Goal: Task Accomplishment & Management: Manage account settings

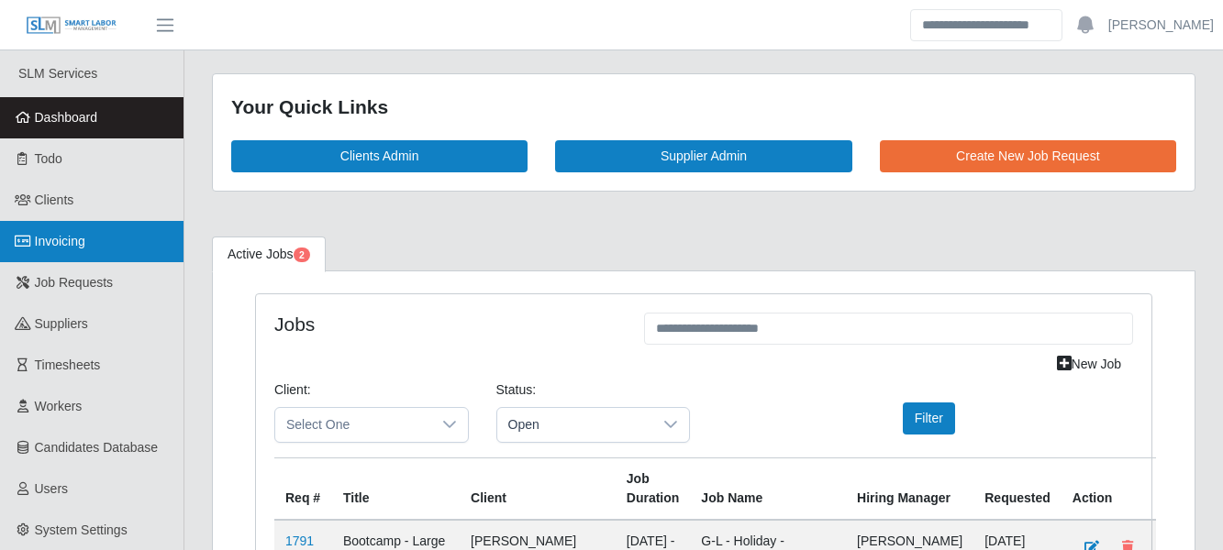
click at [96, 232] on link "Invoicing" at bounding box center [91, 241] width 183 height 41
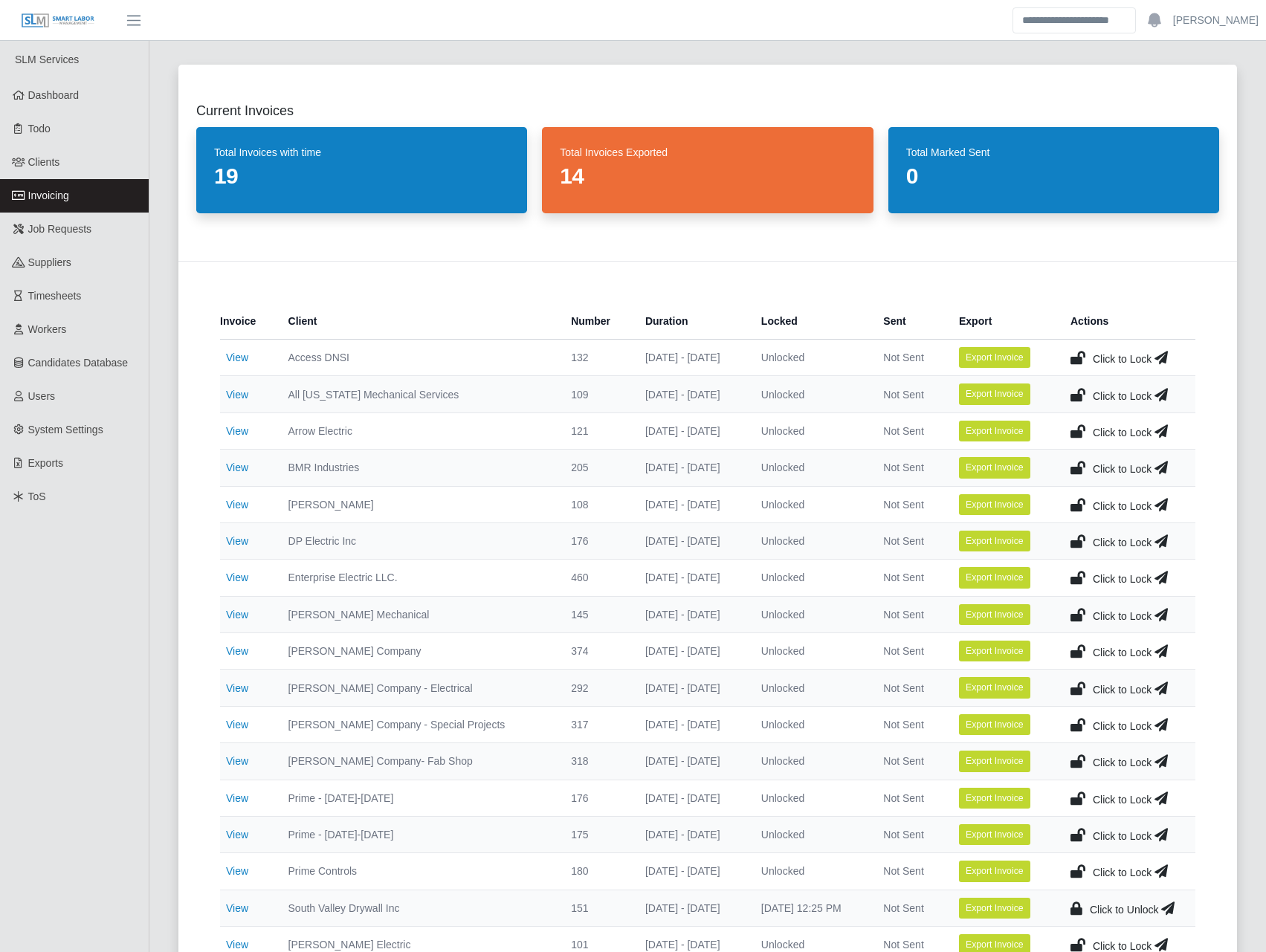
scroll to position [347, 0]
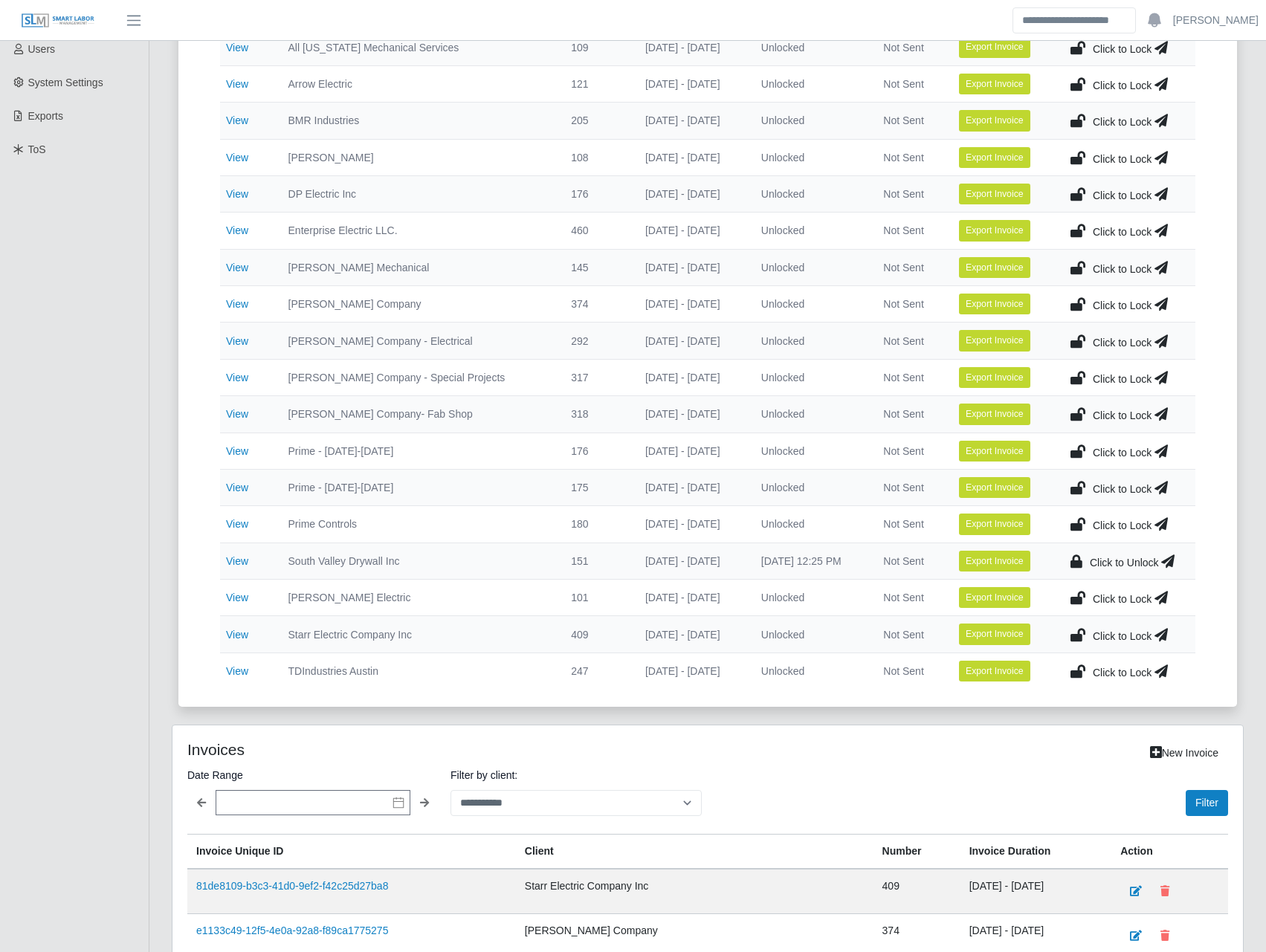
click at [990, 445] on icon at bounding box center [1168, 561] width 14 height 21
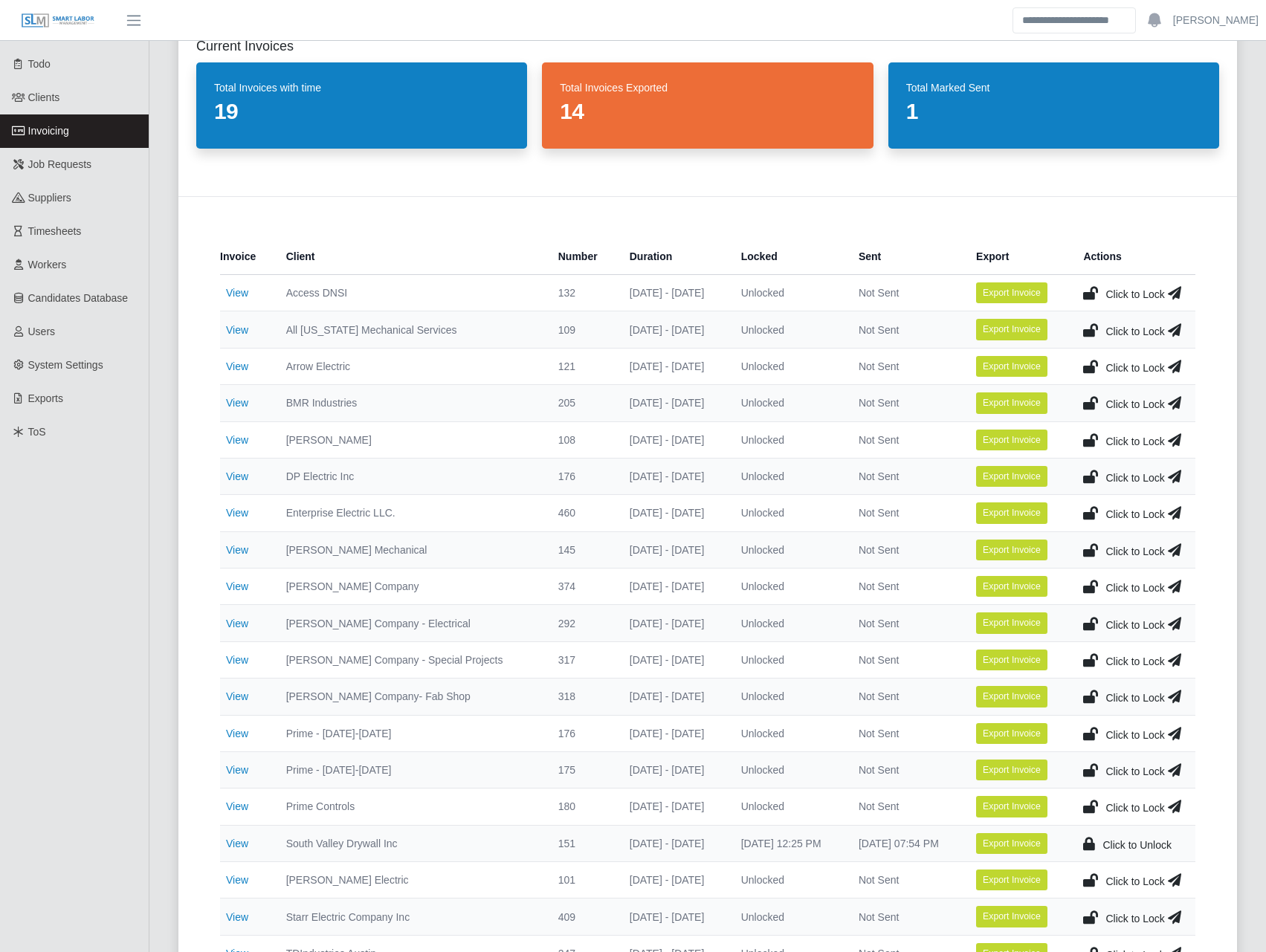
scroll to position [0, 0]
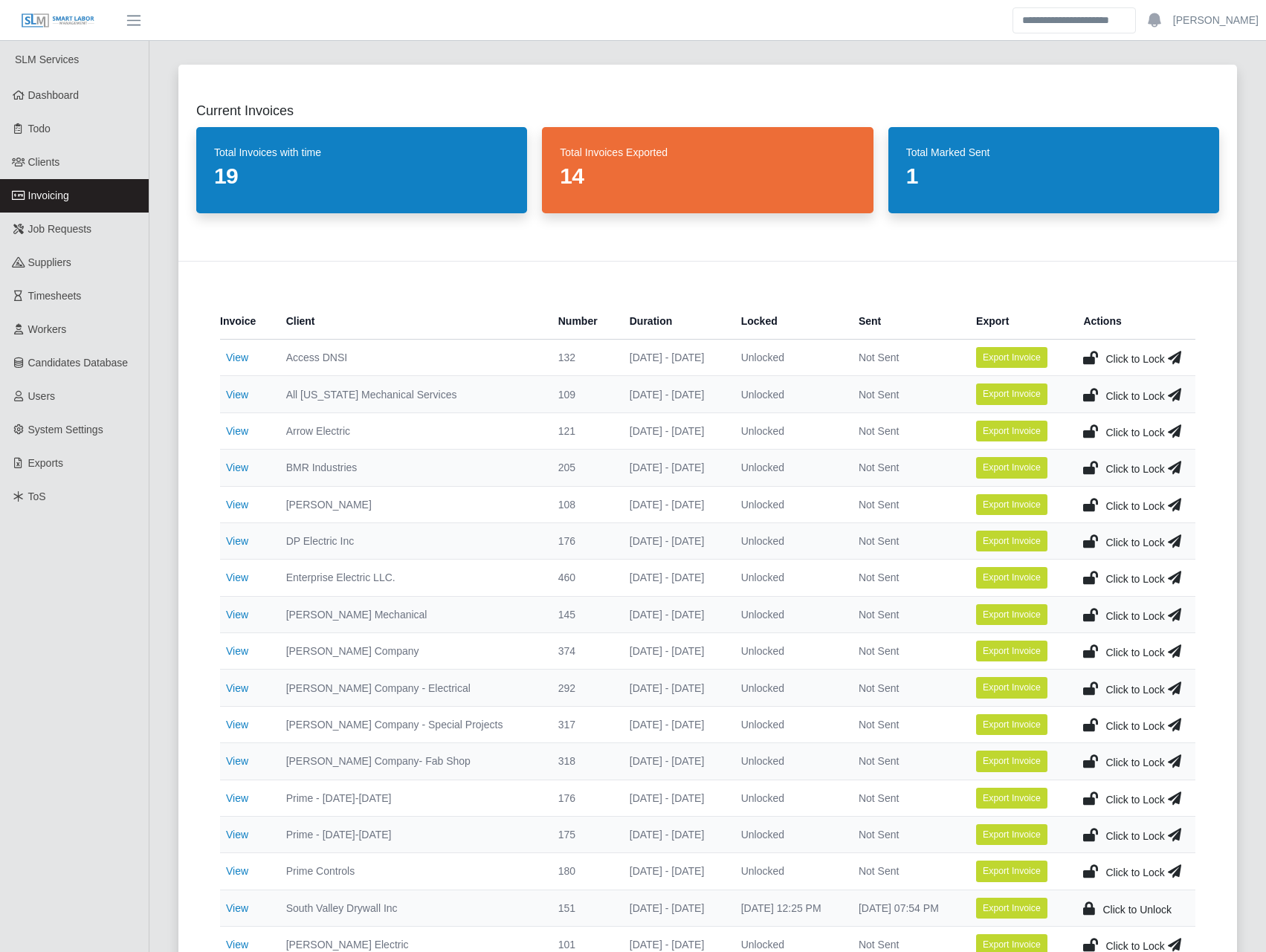
click at [990, 445] on icon at bounding box center [1090, 541] width 15 height 21
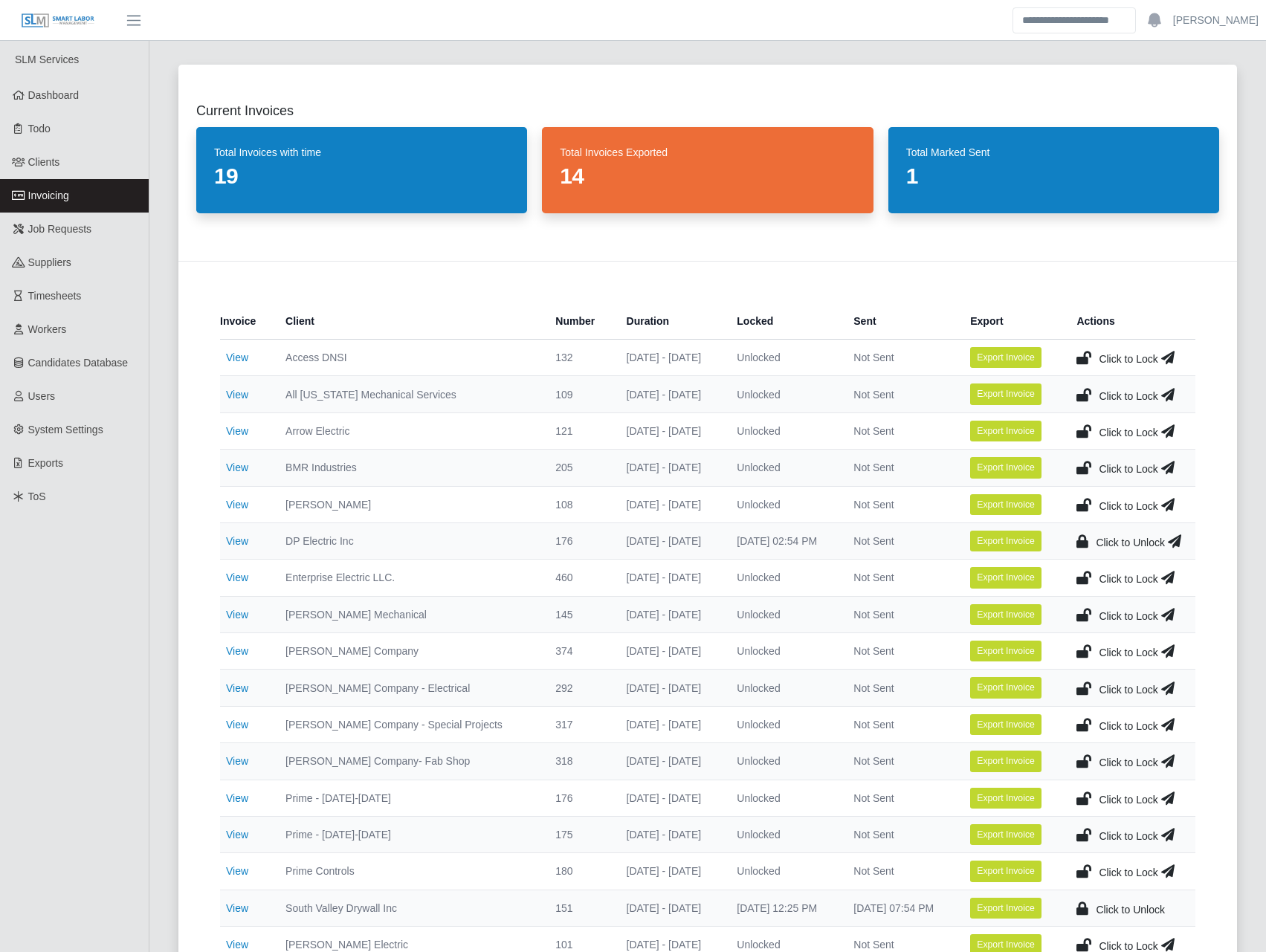
scroll to position [347, 0]
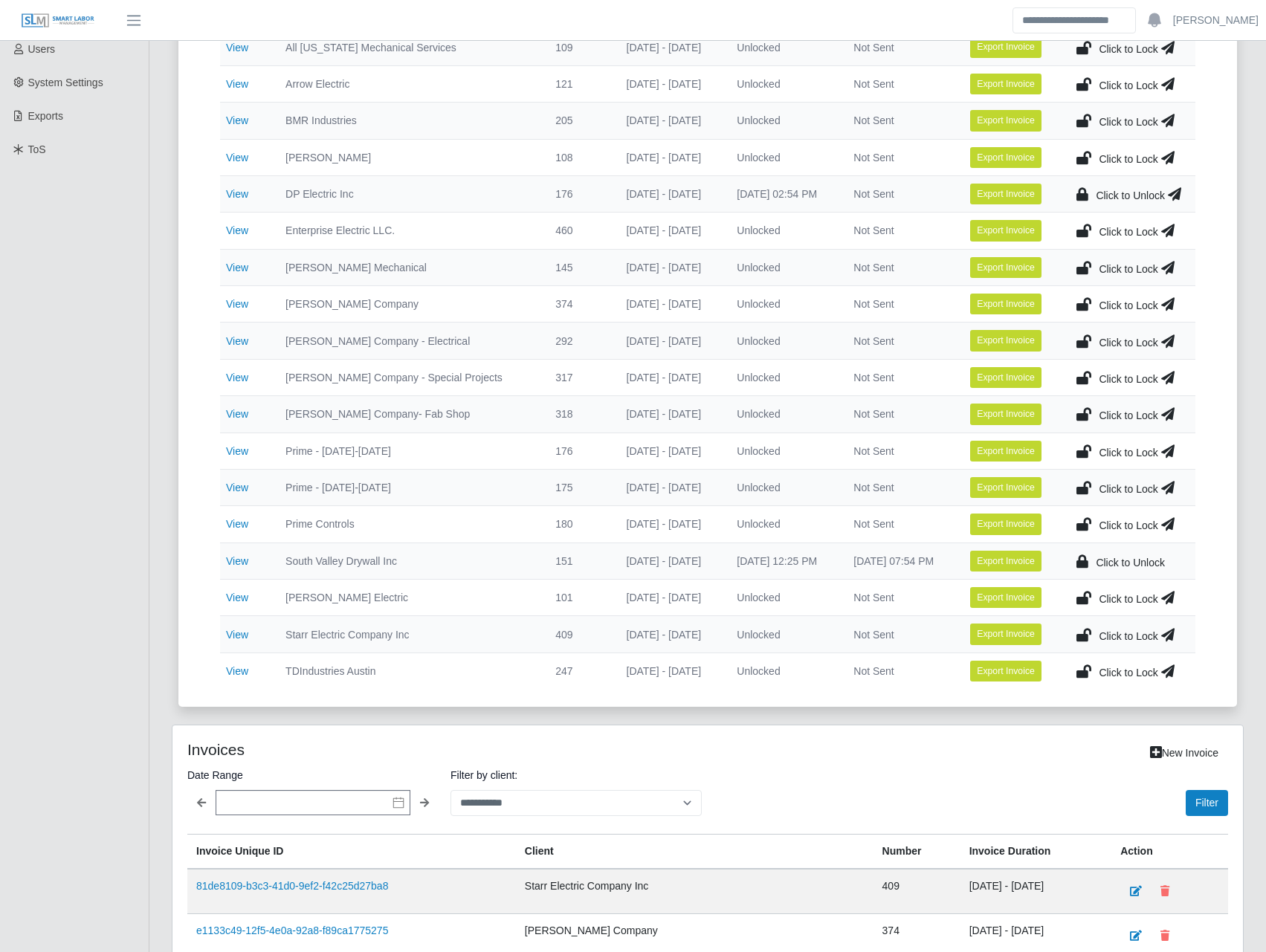
click at [219, 445] on div "Invoice Client Number Duration Locked Sent Export Actions View Access DNSI 132 …" at bounding box center [708, 322] width 1023 height 745
click at [267, 445] on td "View" at bounding box center [246, 634] width 53 height 36
click at [233, 445] on link "View" at bounding box center [237, 634] width 23 height 12
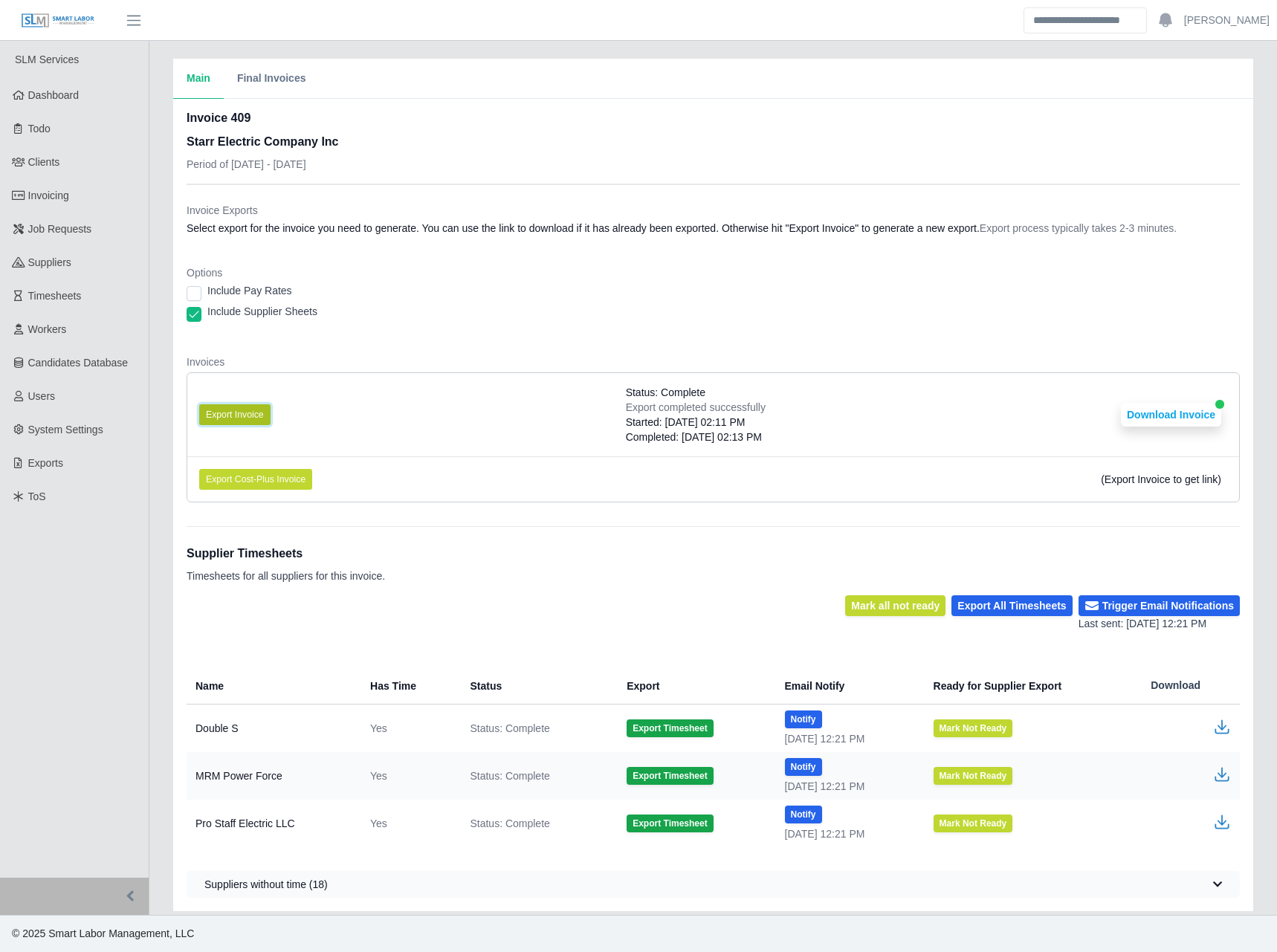
click at [235, 409] on button "Export Invoice" at bounding box center [235, 415] width 71 height 21
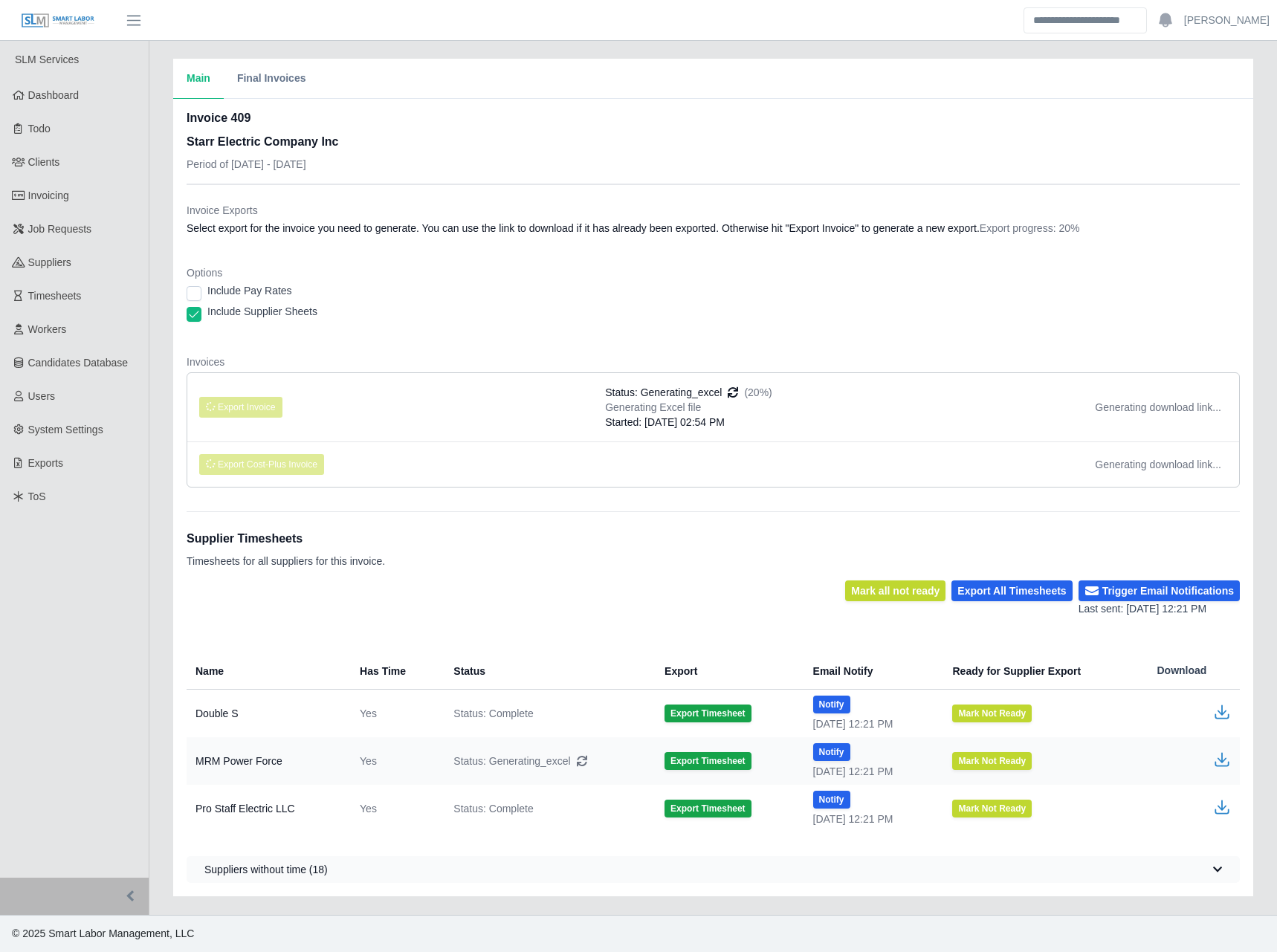
click at [827, 181] on div "Invoice 409 Starr Electric Company Inc Period of 09/22/2025 - 09/28/2025" at bounding box center [713, 147] width 1053 height 75
drag, startPoint x: 773, startPoint y: 193, endPoint x: 771, endPoint y: 173, distance: 20.1
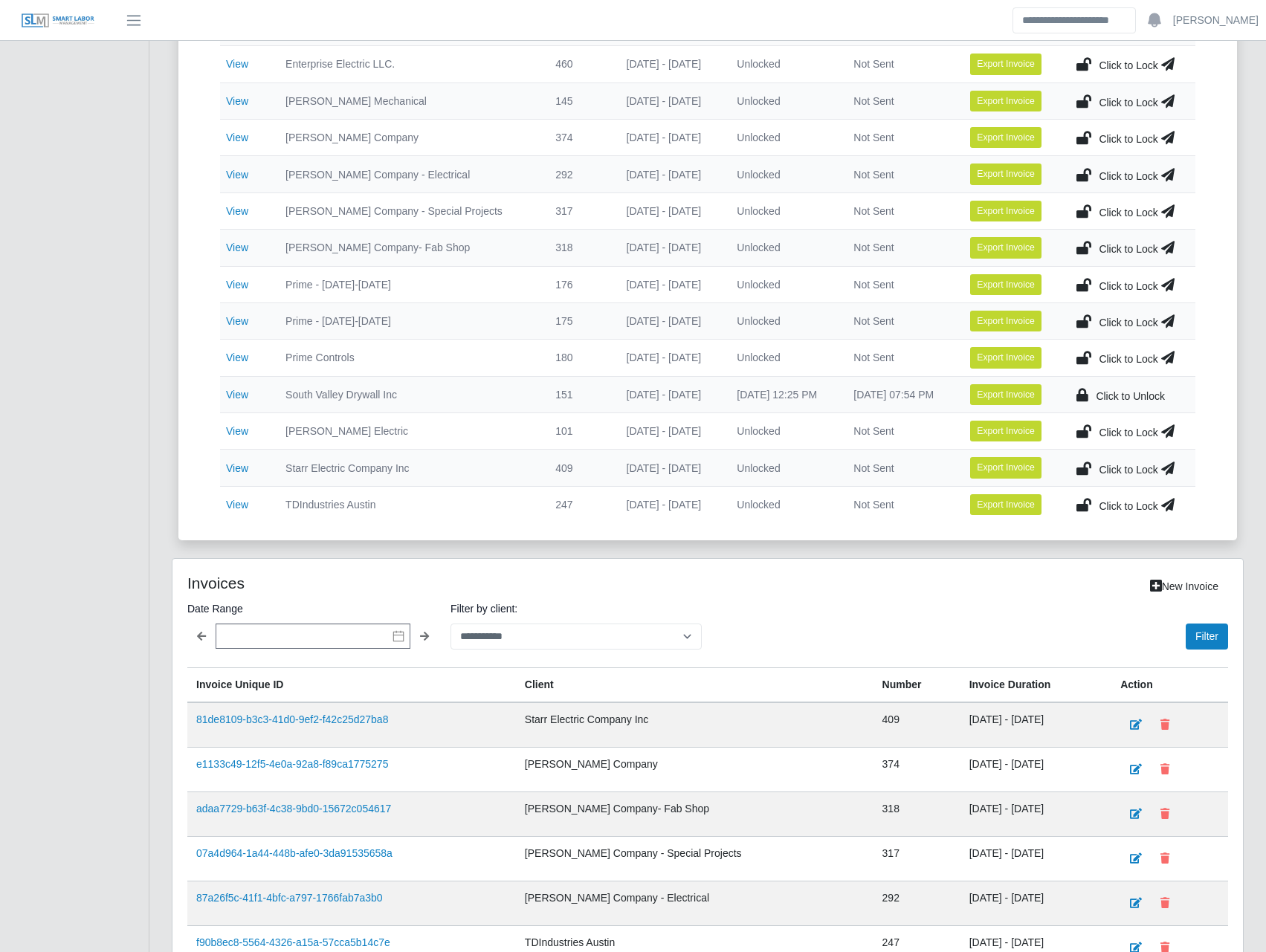
scroll to position [830, 0]
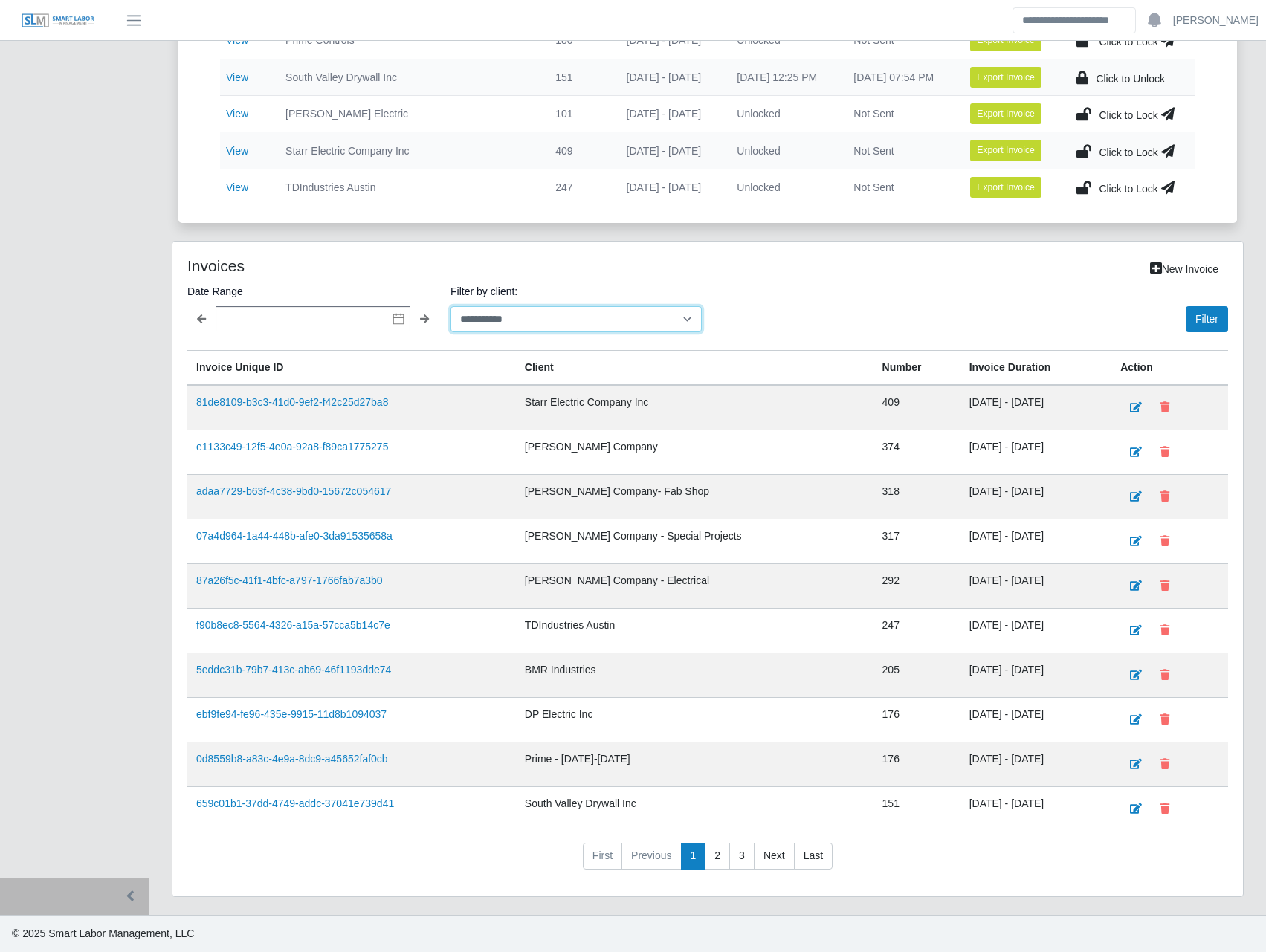
click at [678, 317] on select "**********" at bounding box center [576, 319] width 251 height 26
select select "**********"
click at [451, 306] on select "**********" at bounding box center [576, 319] width 251 height 26
click at [1217, 311] on button "Filter" at bounding box center [1207, 319] width 42 height 26
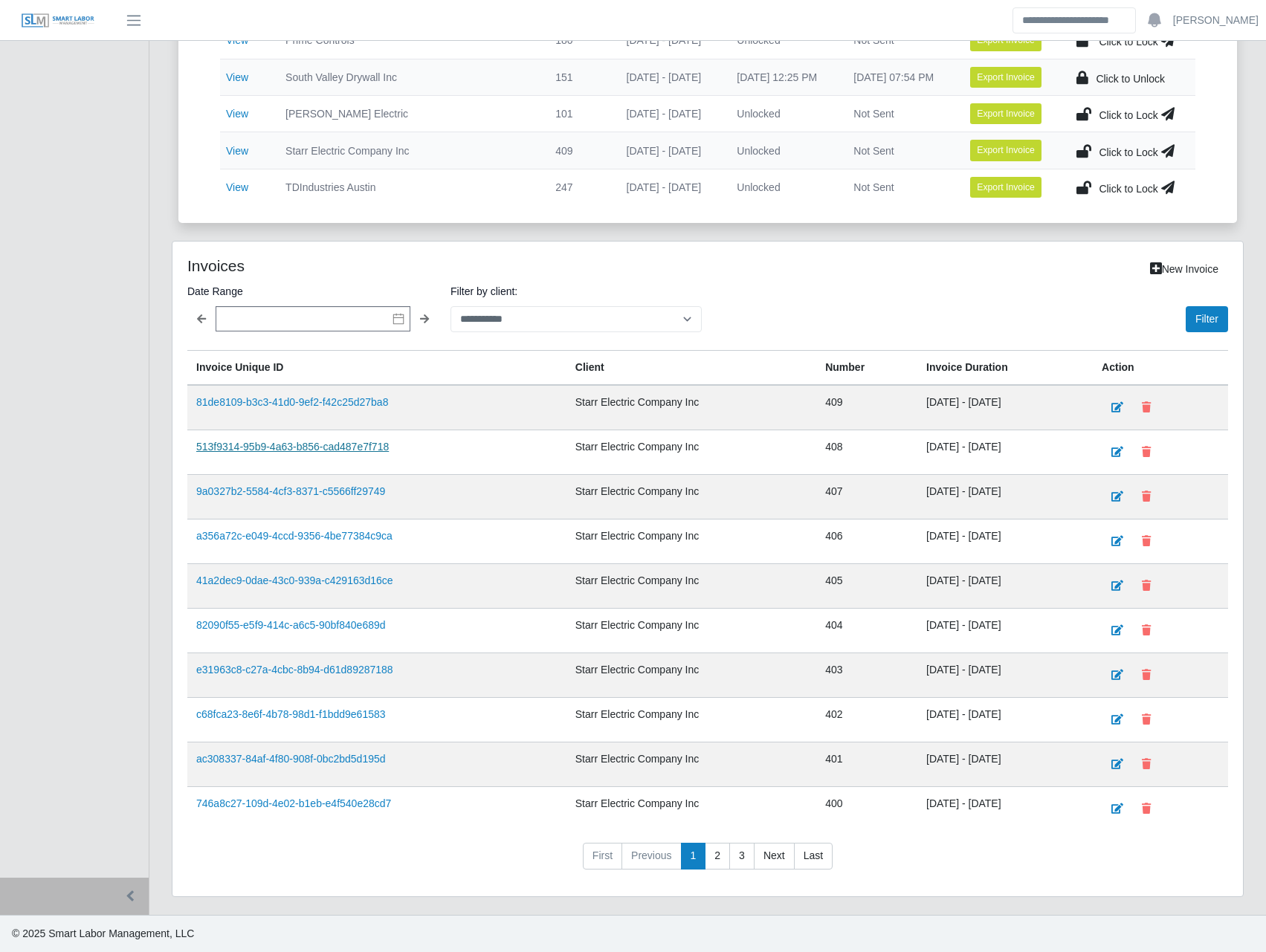
click at [310, 444] on link "513f9314-95b9-4a63-b856-cad487e7f718" at bounding box center [293, 446] width 193 height 12
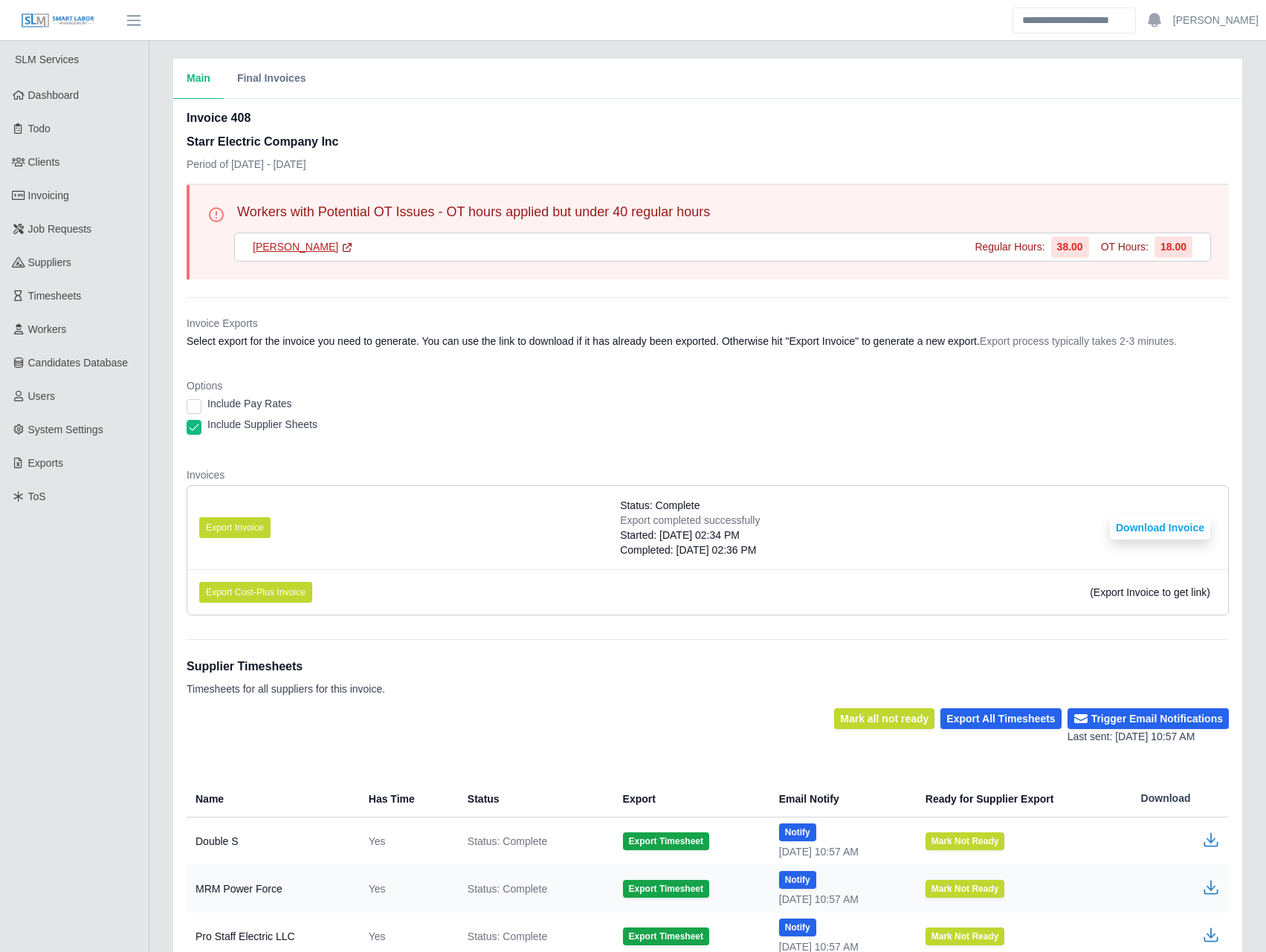
click at [304, 251] on link "[PERSON_NAME]" at bounding box center [303, 246] width 101 height 15
click at [421, 114] on div "Invoice 408 Starr Electric Company Inc Period of 09/15/2025 - 09/21/2025" at bounding box center [708, 147] width 1042 height 75
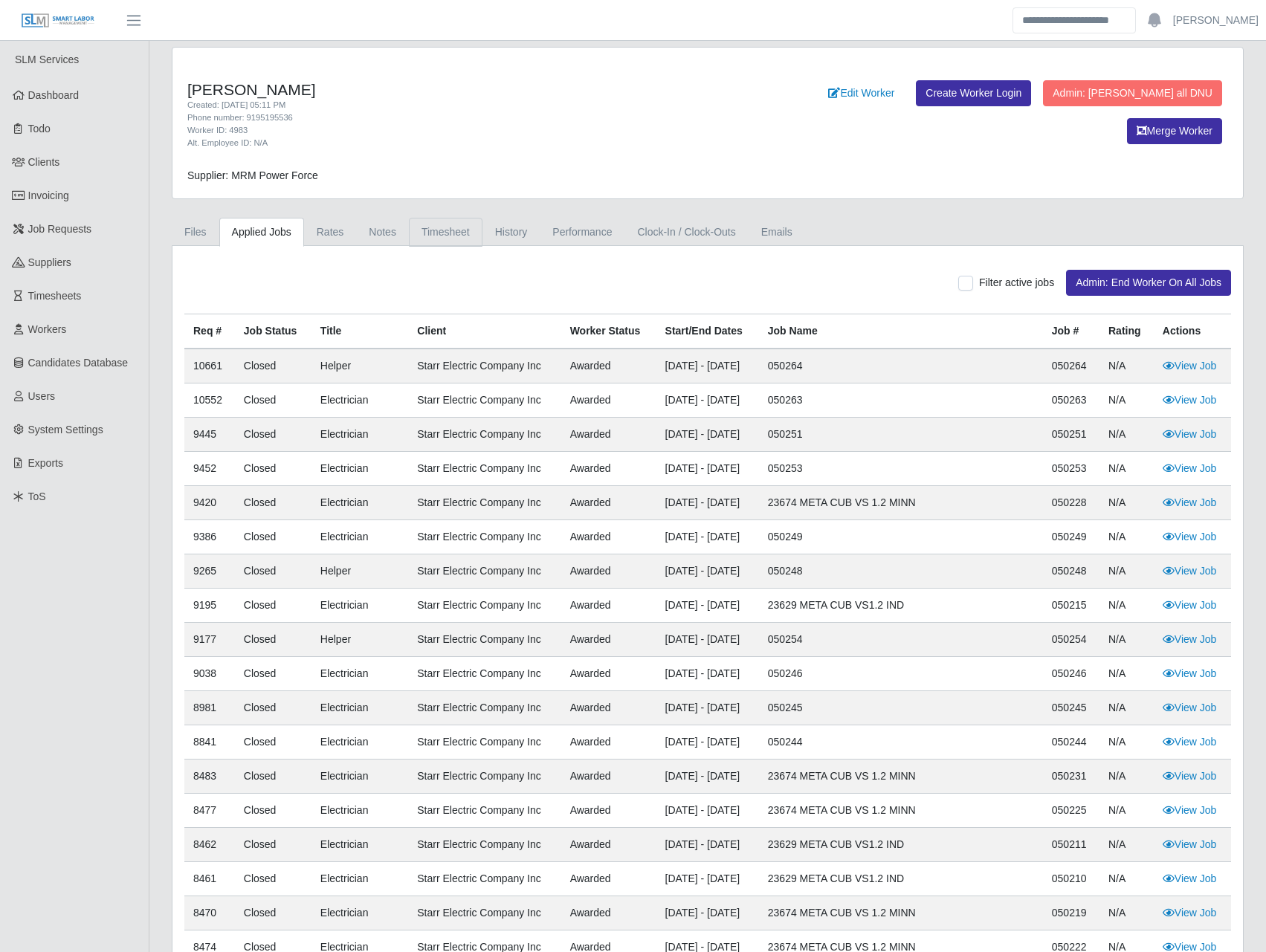
click at [468, 241] on link "Timesheet" at bounding box center [445, 233] width 74 height 29
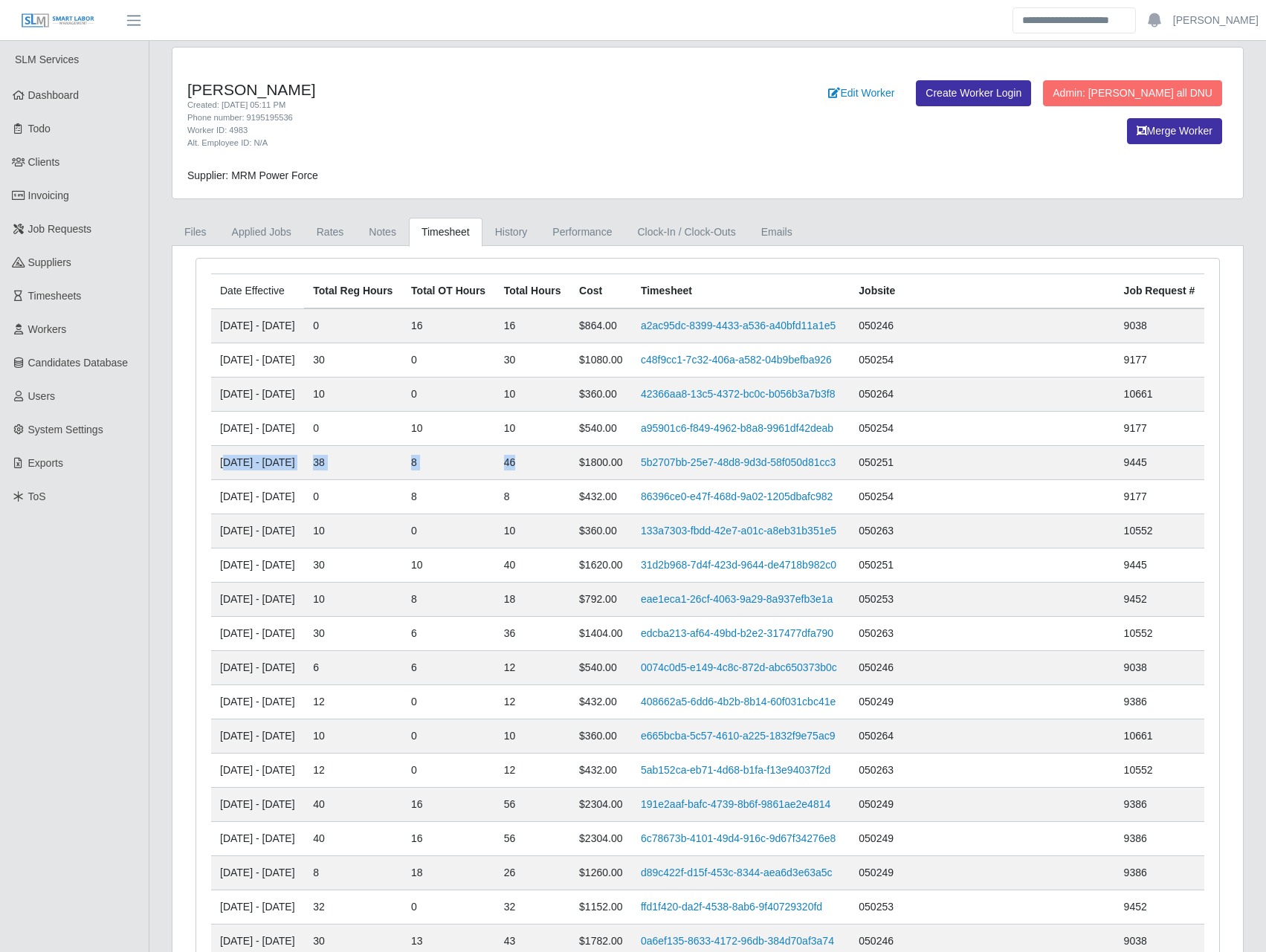
drag, startPoint x: 224, startPoint y: 465, endPoint x: 597, endPoint y: 463, distance: 373.0
click at [597, 463] on tr "09/15/2025 - 09/21/2025 38 8 46 $1800.00 5b2707bb-25e7-48d8-9d3d-58f050d81cc3 0…" at bounding box center [707, 463] width 993 height 34
drag, startPoint x: 334, startPoint y: 86, endPoint x: 188, endPoint y: 88, distance: 146.0
click at [188, 88] on h4 "Pedro Pablo Vasquez" at bounding box center [485, 89] width 597 height 19
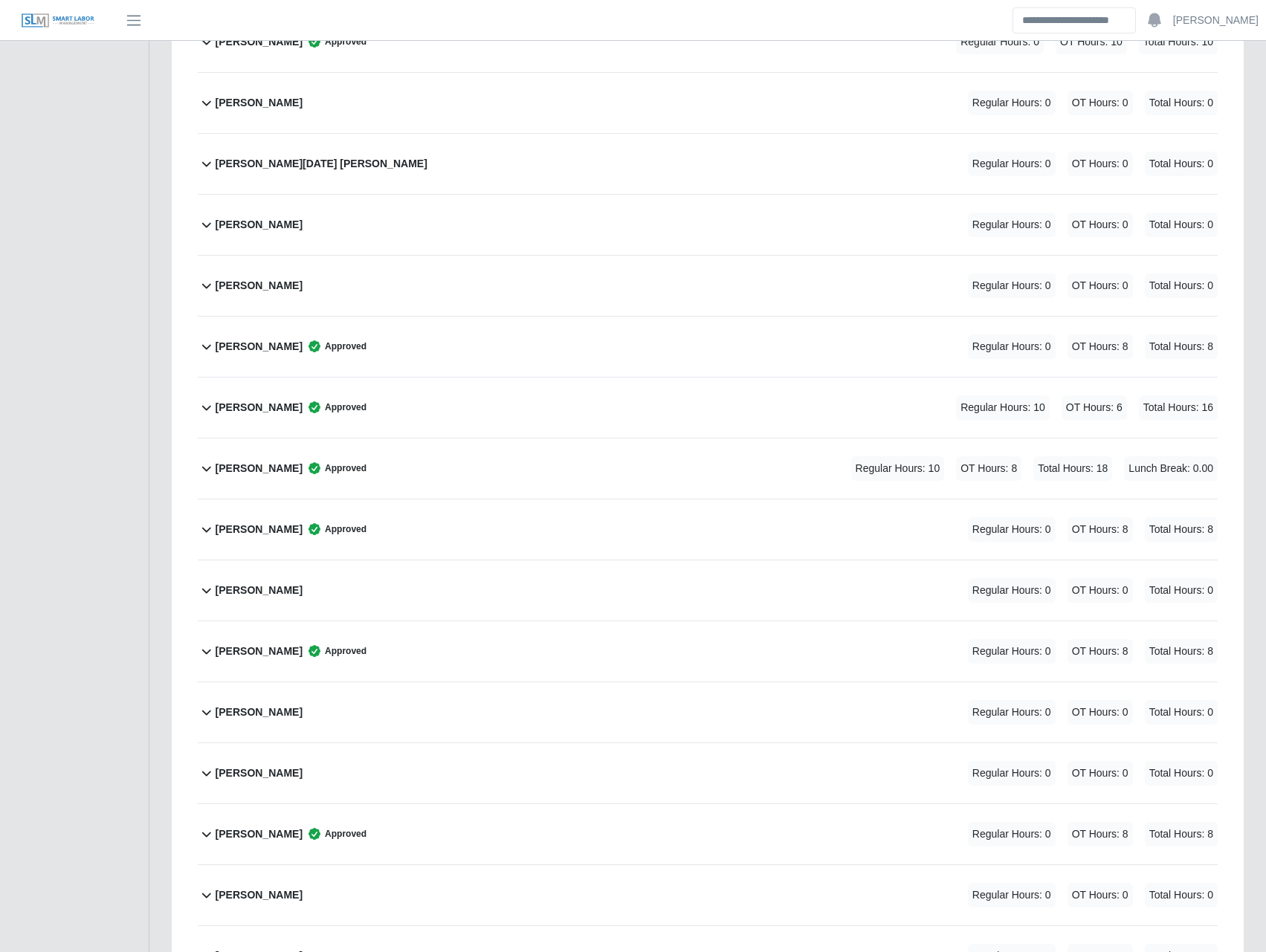
scroll to position [4602, 0]
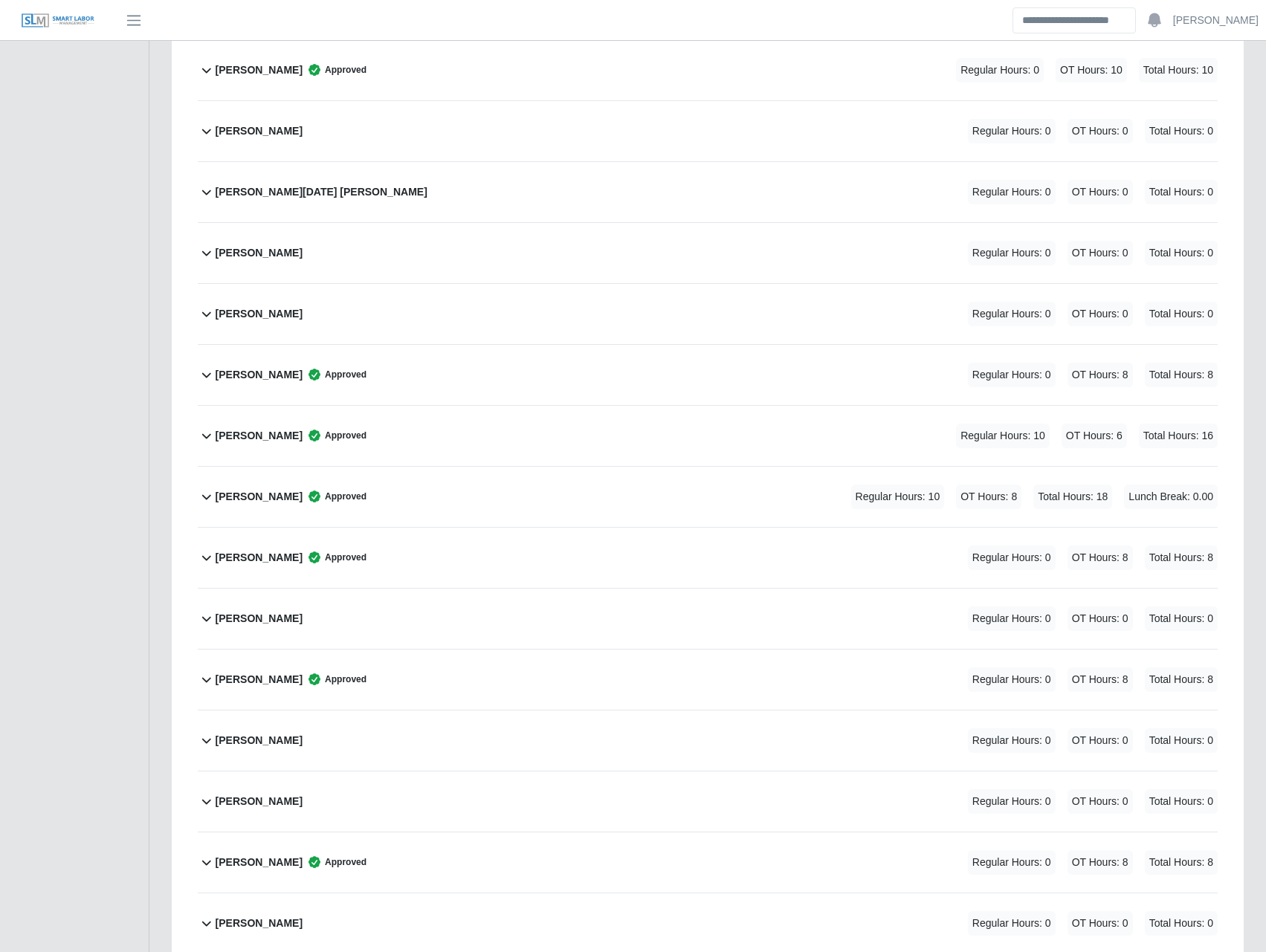
click at [274, 76] on b "[PERSON_NAME]" at bounding box center [259, 70] width 87 height 15
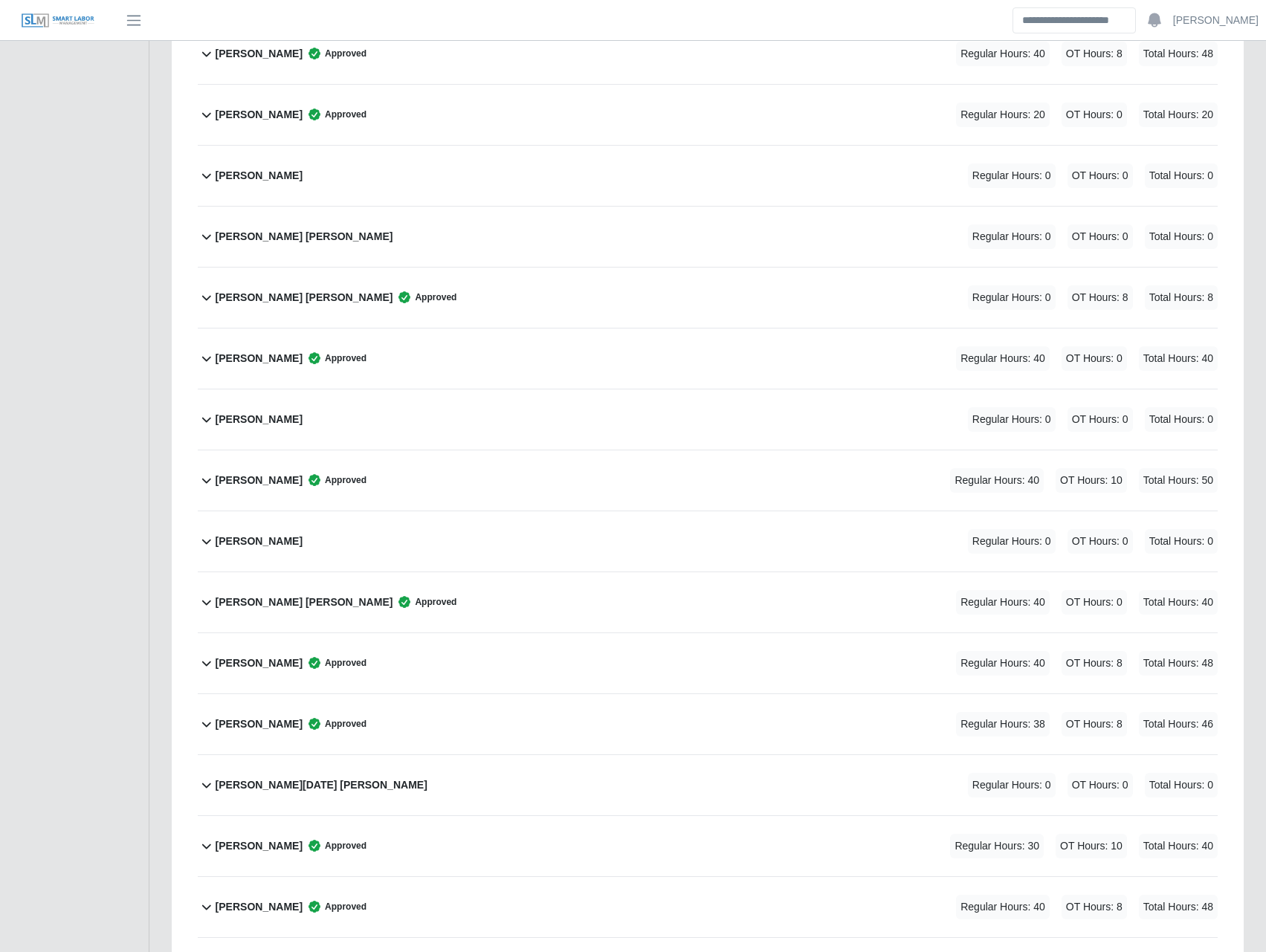
scroll to position [3294, 0]
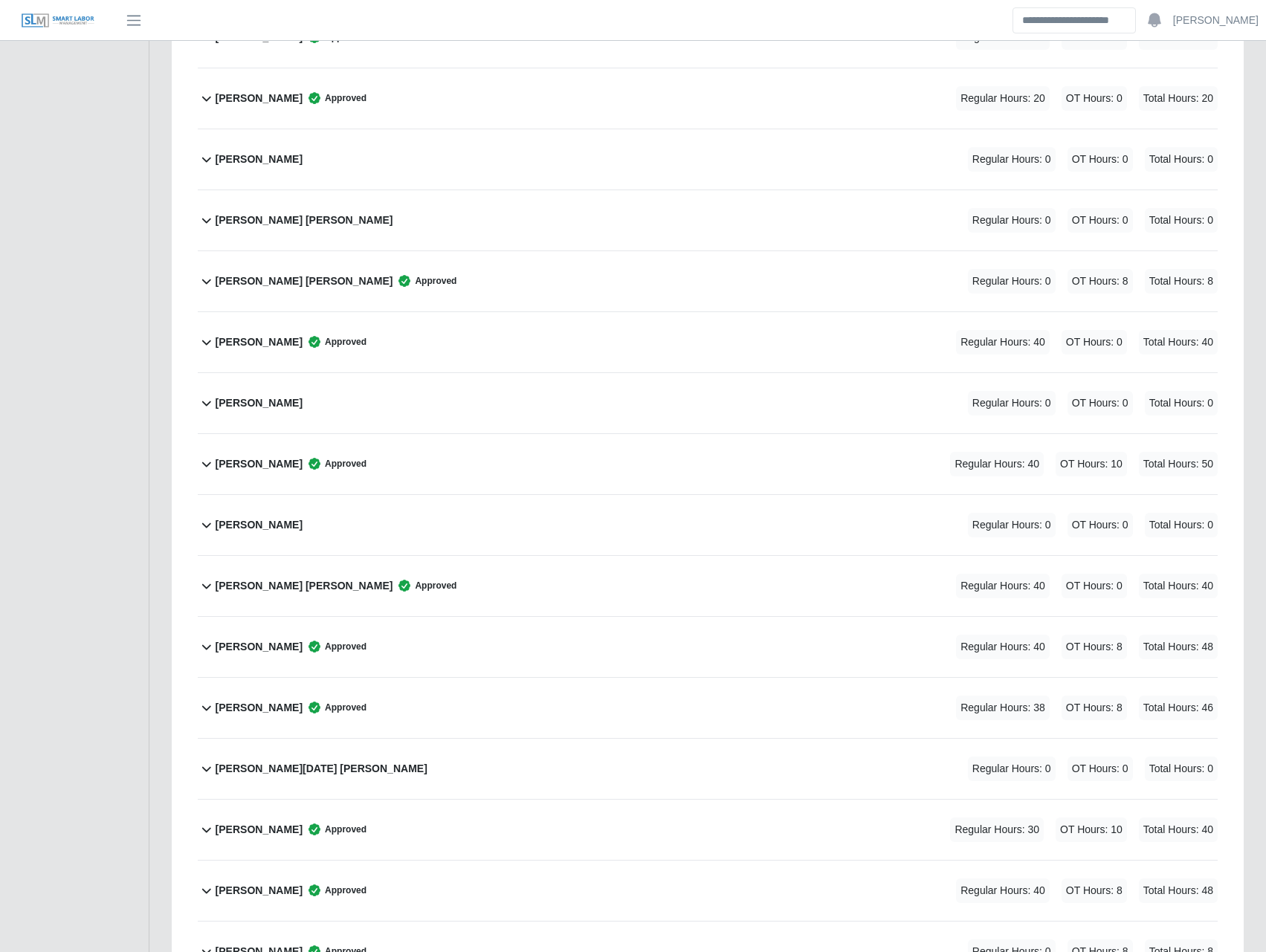
click at [276, 710] on b "[PERSON_NAME]" at bounding box center [259, 707] width 87 height 15
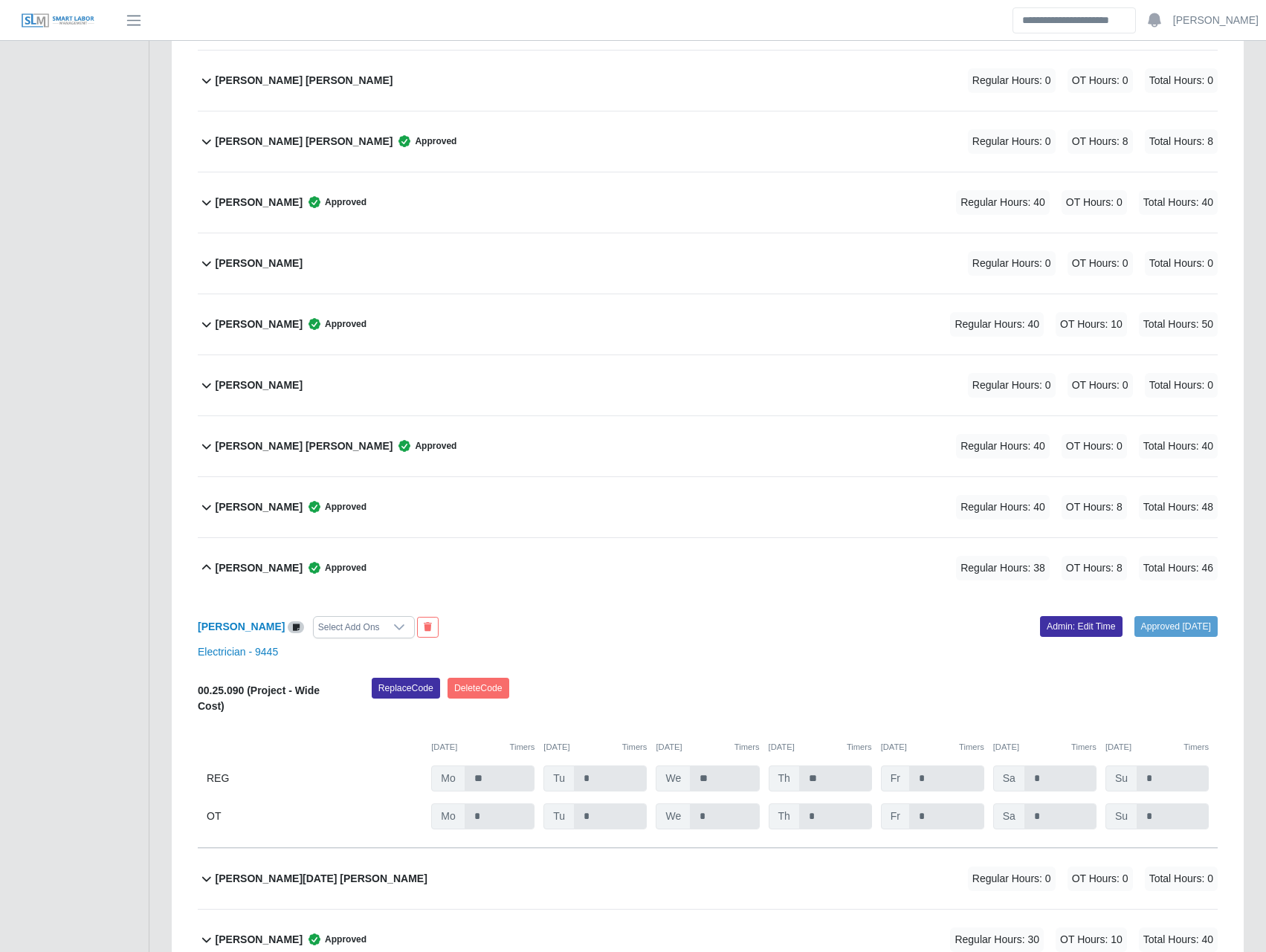
scroll to position [3468, 0]
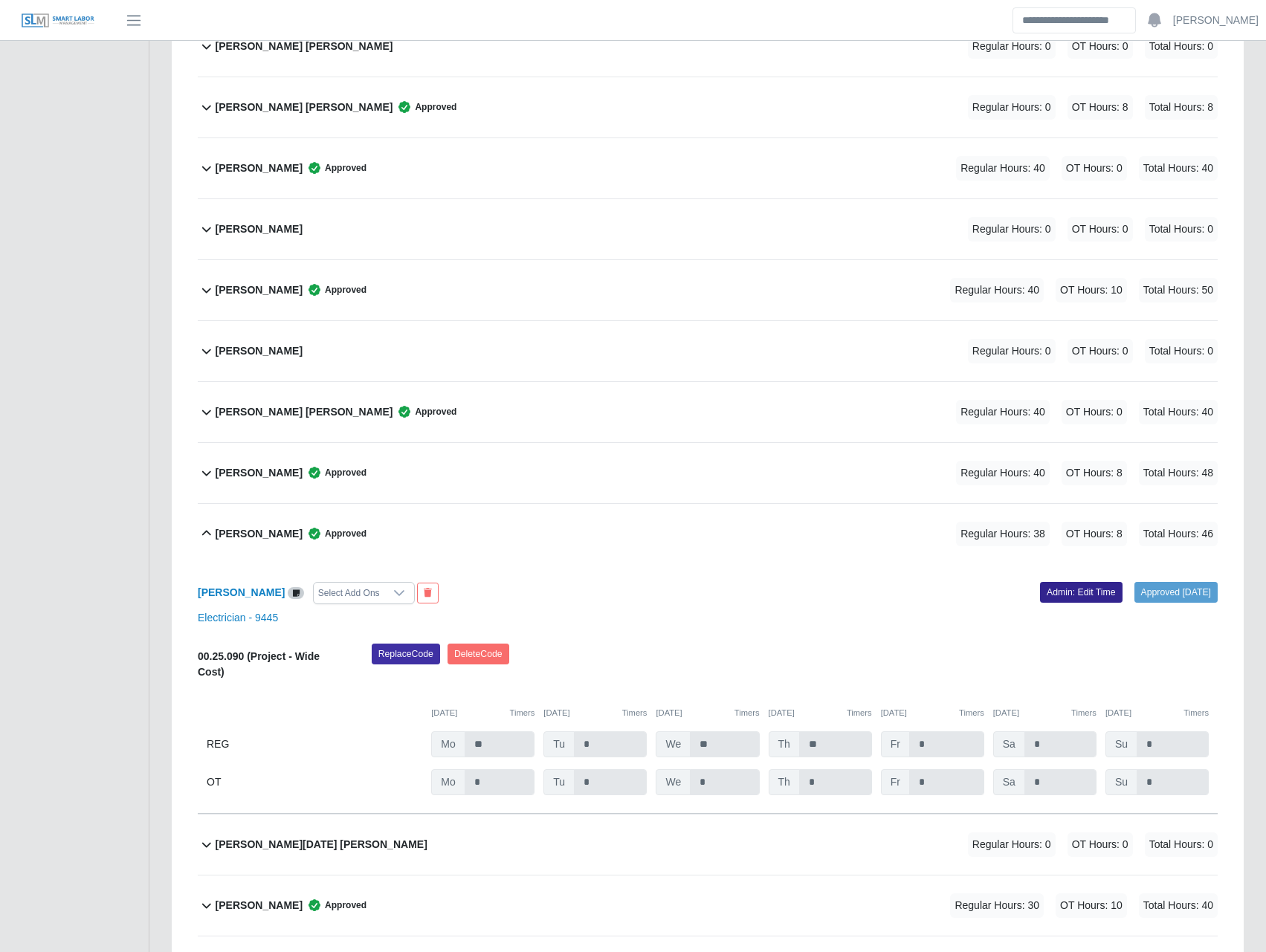
click at [1088, 588] on link "Admin: Edit Time" at bounding box center [1081, 592] width 83 height 21
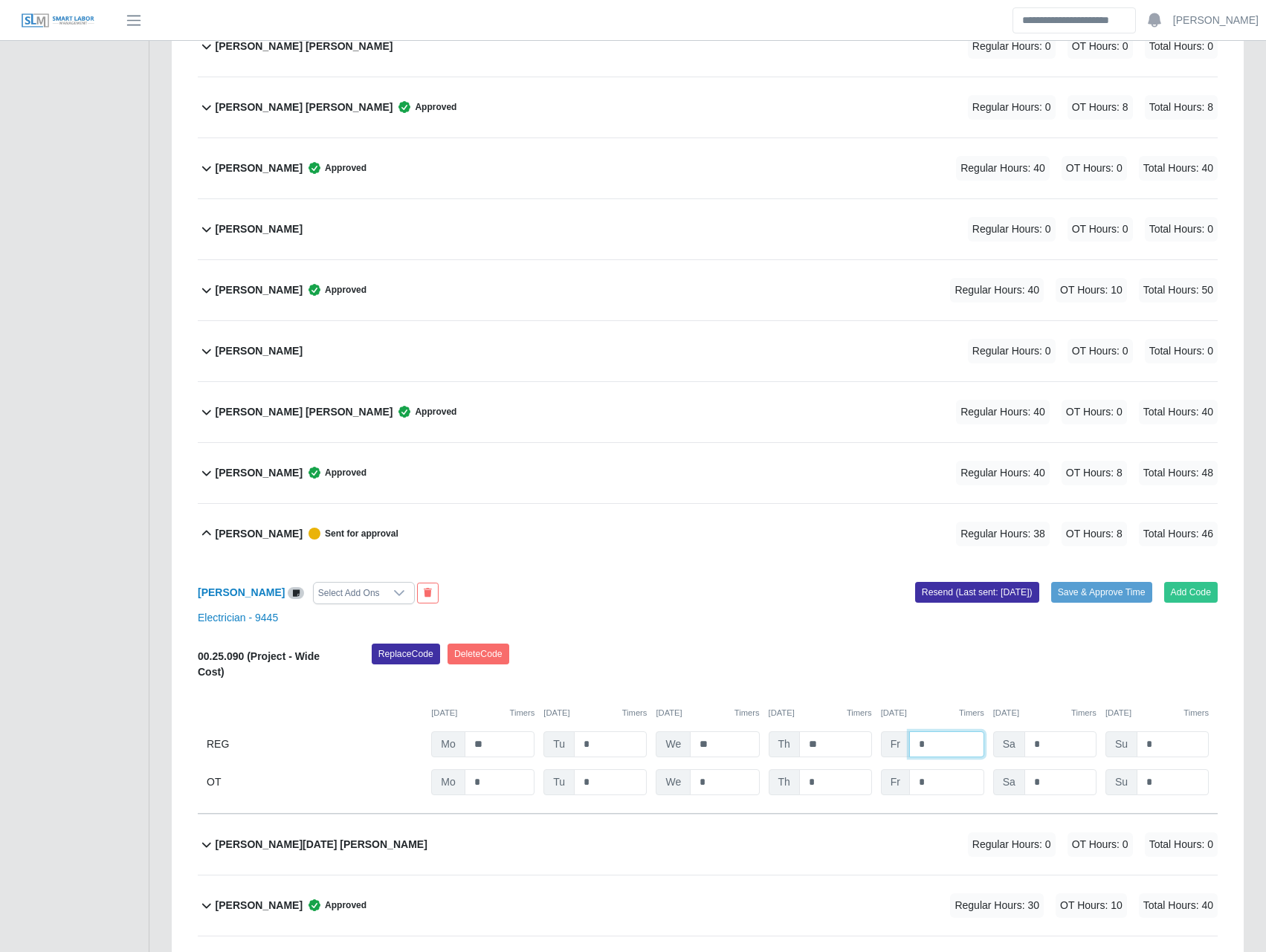
drag, startPoint x: 943, startPoint y: 742, endPoint x: 849, endPoint y: 730, distance: 94.8
click at [849, 730] on div "00.25.090 (Project - Wide Cost) Replace Code Delete Code 09/15/2025 Timers 09/1…" at bounding box center [708, 719] width 1020 height 152
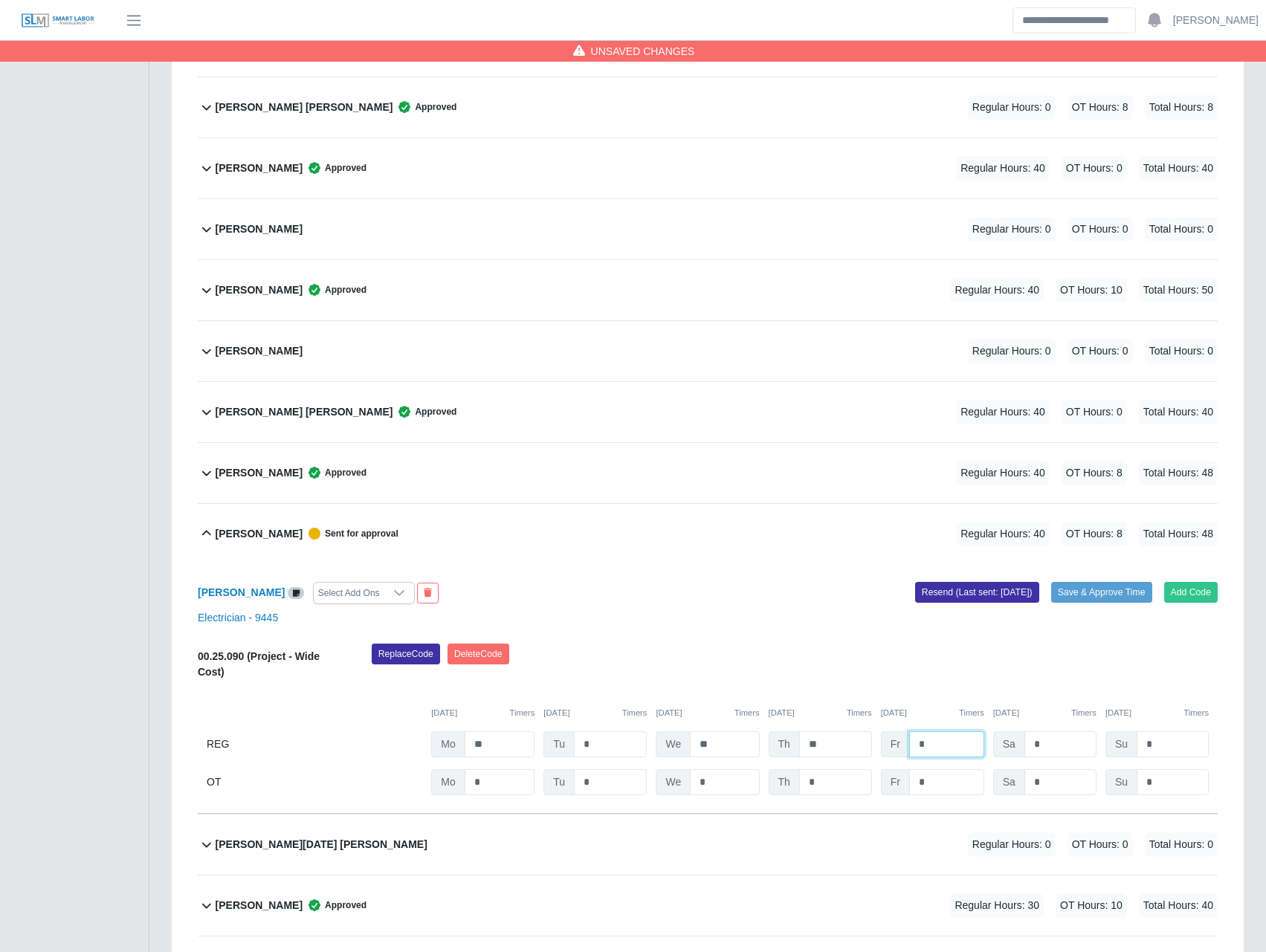
type input "*"
drag, startPoint x: 933, startPoint y: 789, endPoint x: 886, endPoint y: 782, distance: 47.5
click at [886, 782] on div "Fr *" at bounding box center [932, 782] width 103 height 26
type input "*"
drag, startPoint x: 850, startPoint y: 661, endPoint x: 887, endPoint y: 654, distance: 37.7
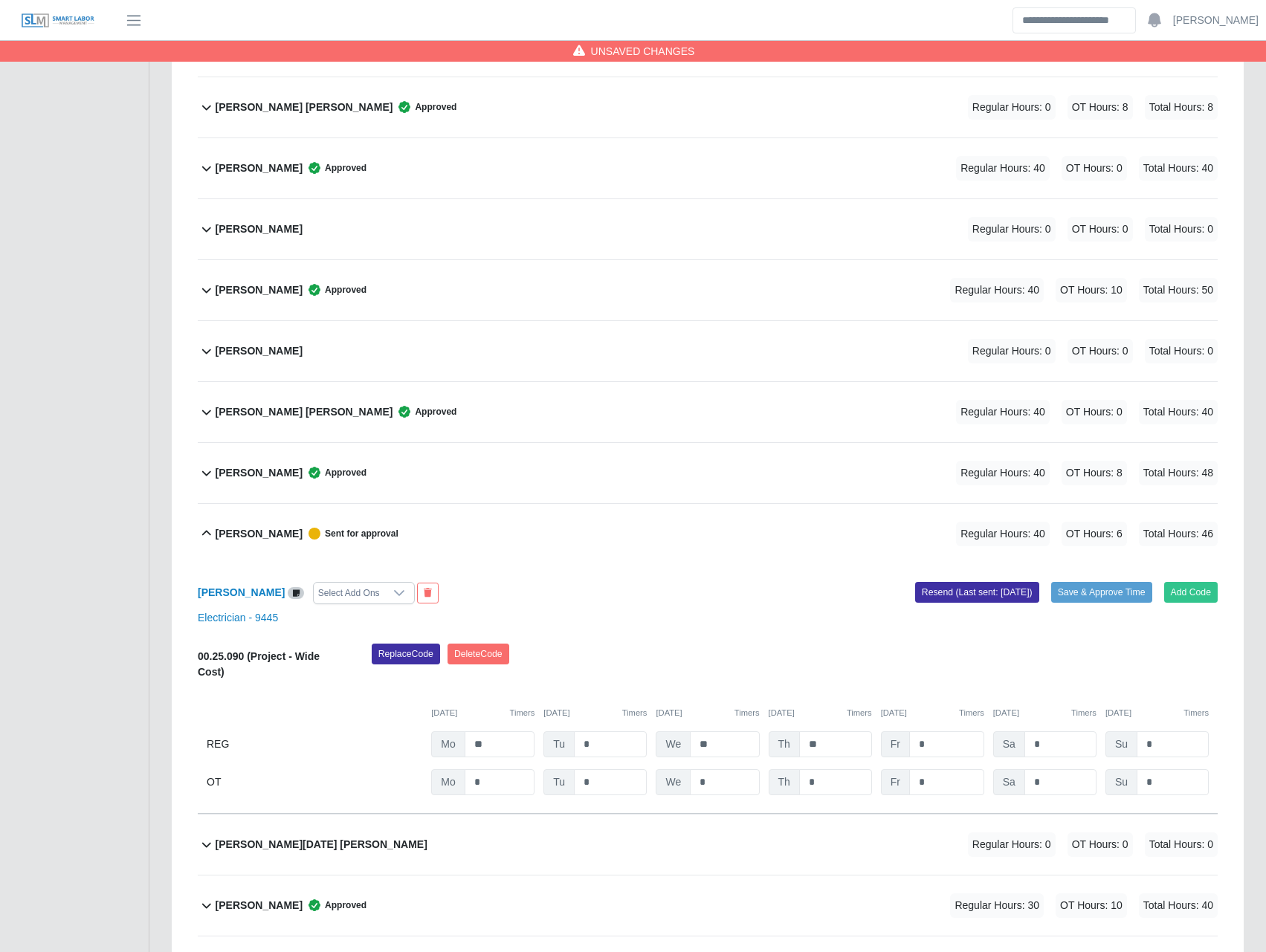
click at [850, 660] on div "Replace Code Delete Code" at bounding box center [794, 666] width 868 height 45
click at [1101, 597] on button "Save & Approve Time" at bounding box center [1101, 592] width 101 height 21
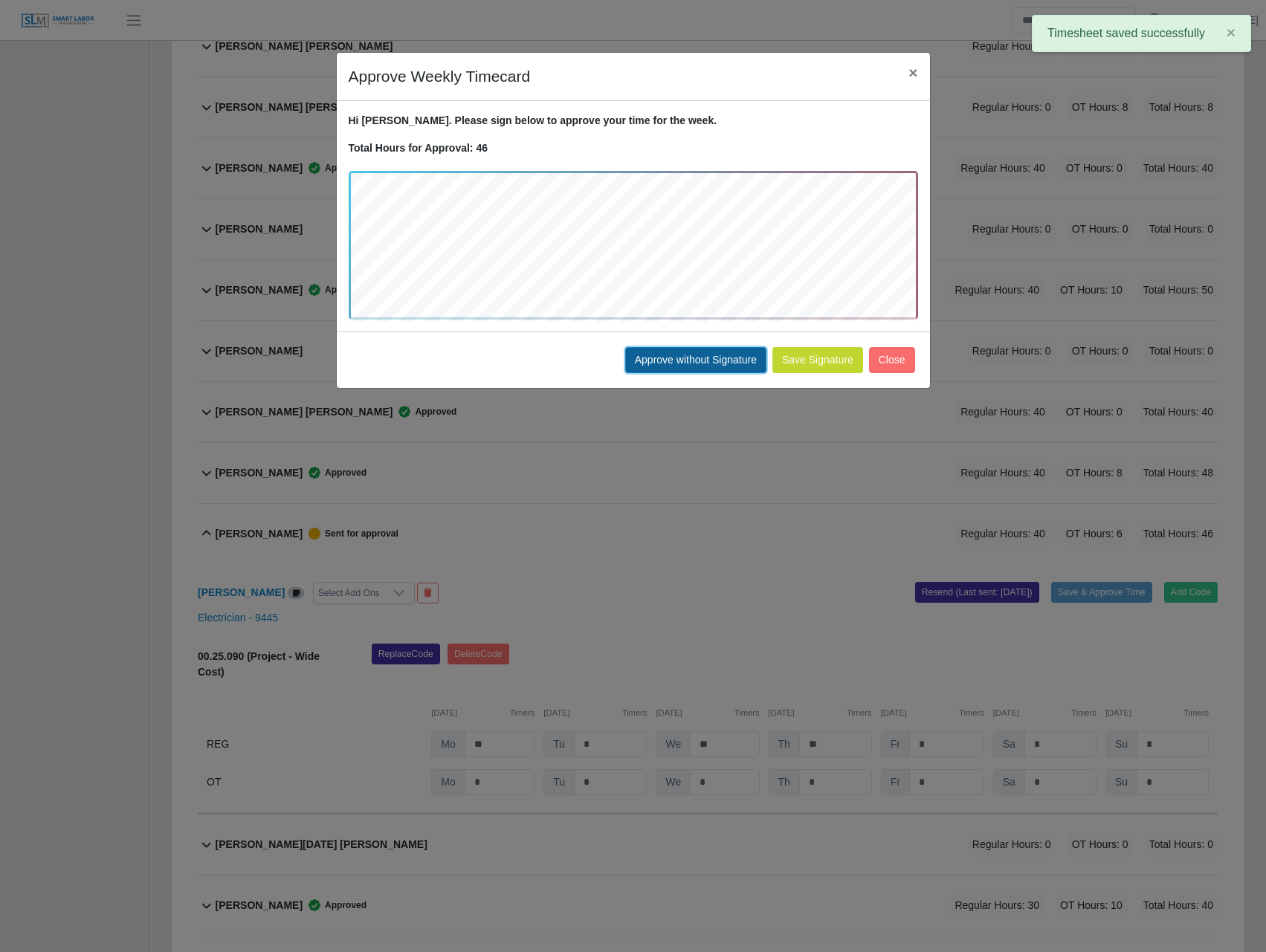
click at [689, 356] on button "Approve without Signature" at bounding box center [695, 360] width 141 height 26
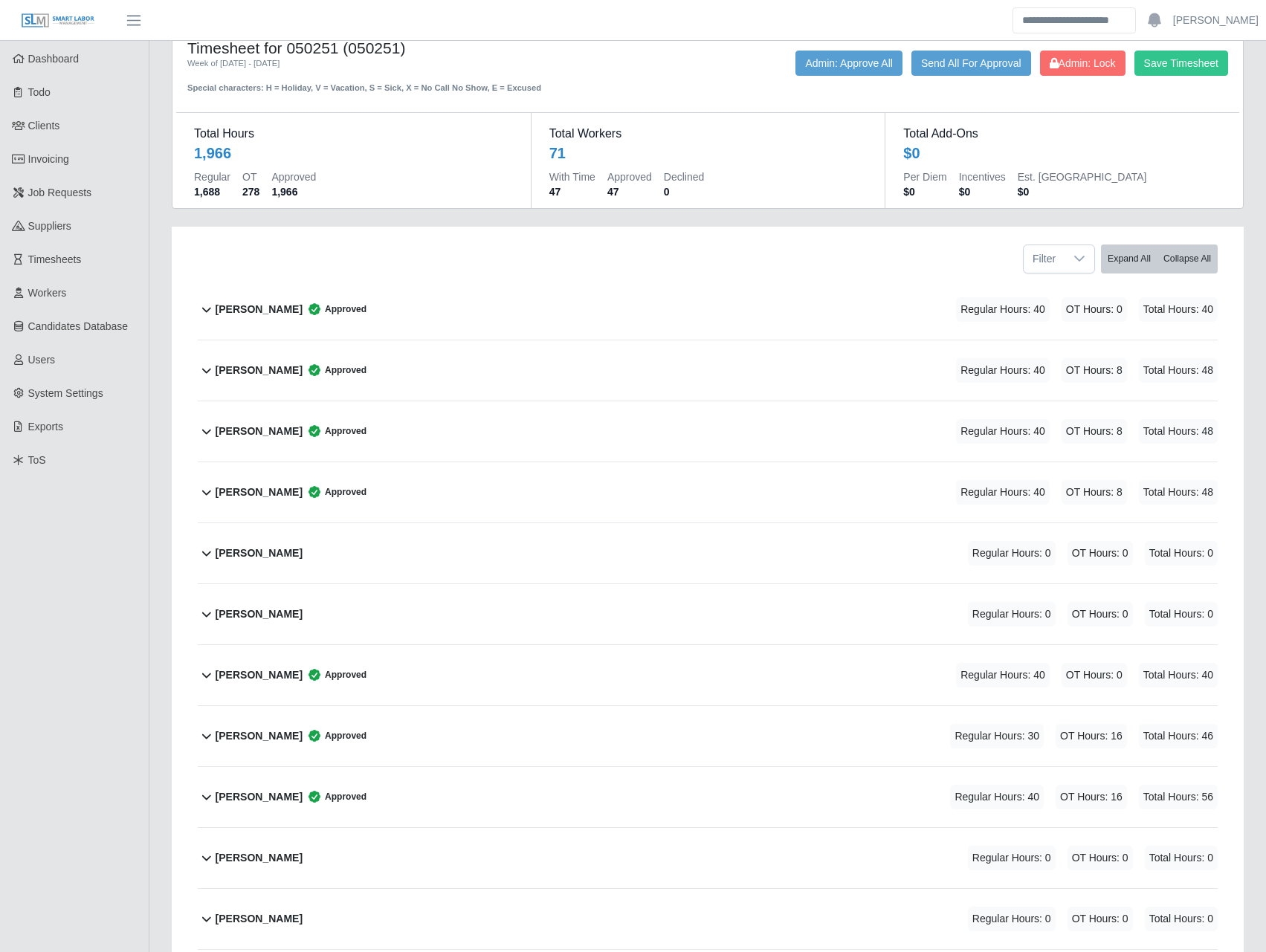
scroll to position [0, 0]
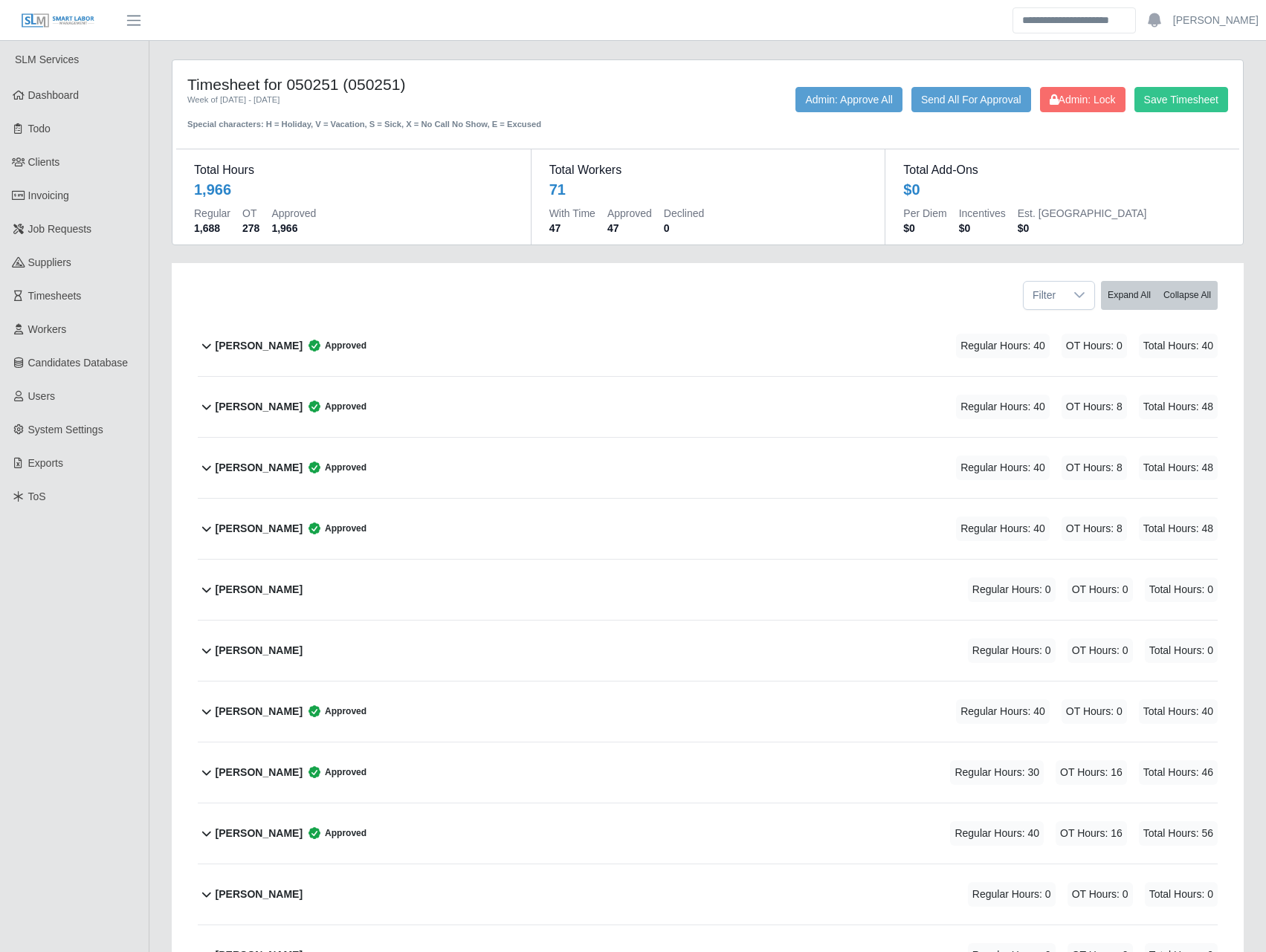
click at [310, 90] on h4 "Timesheet for 050251 (050251)" at bounding box center [397, 84] width 421 height 19
copy h4 "050251"
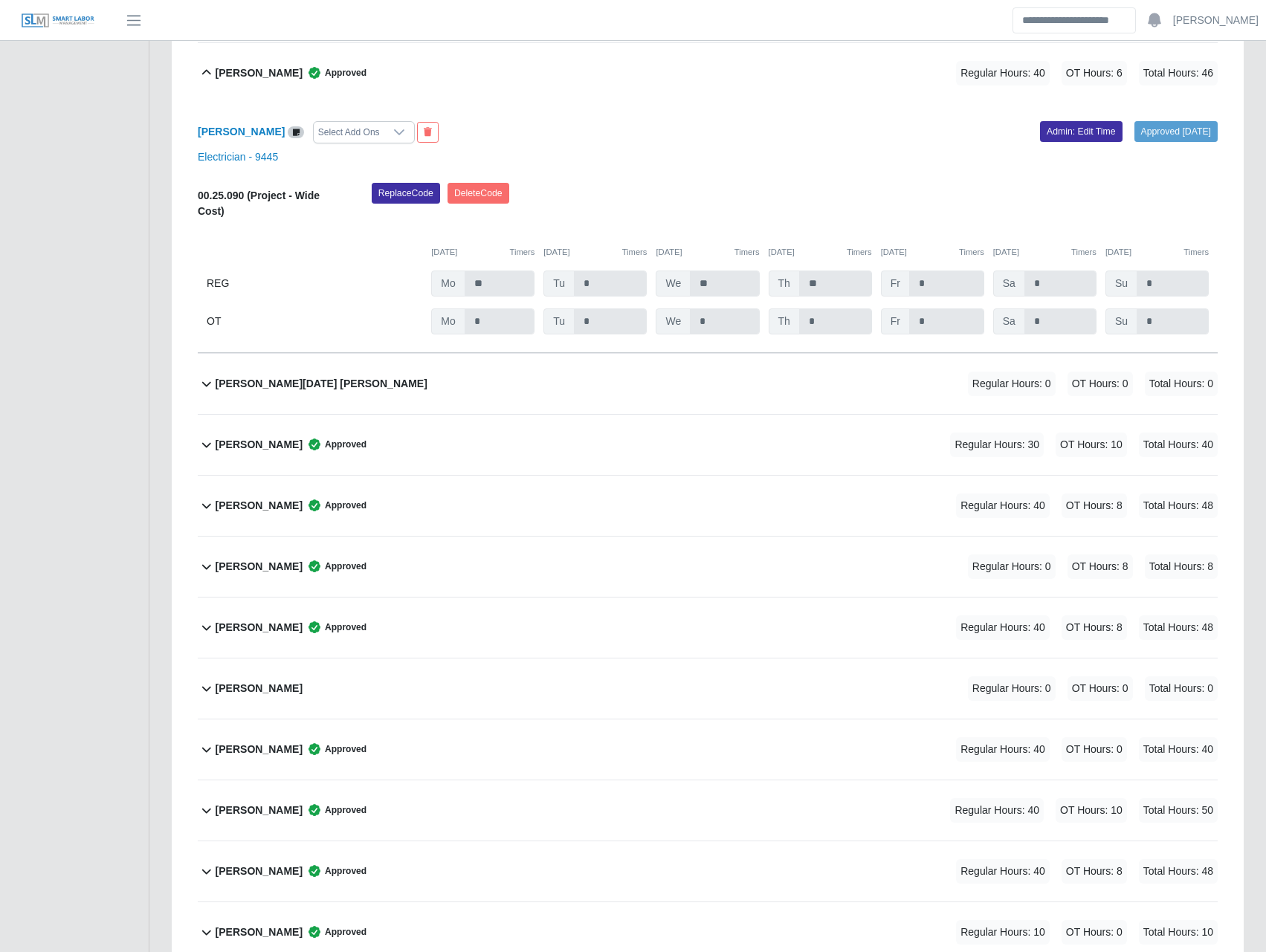
scroll to position [3989, 0]
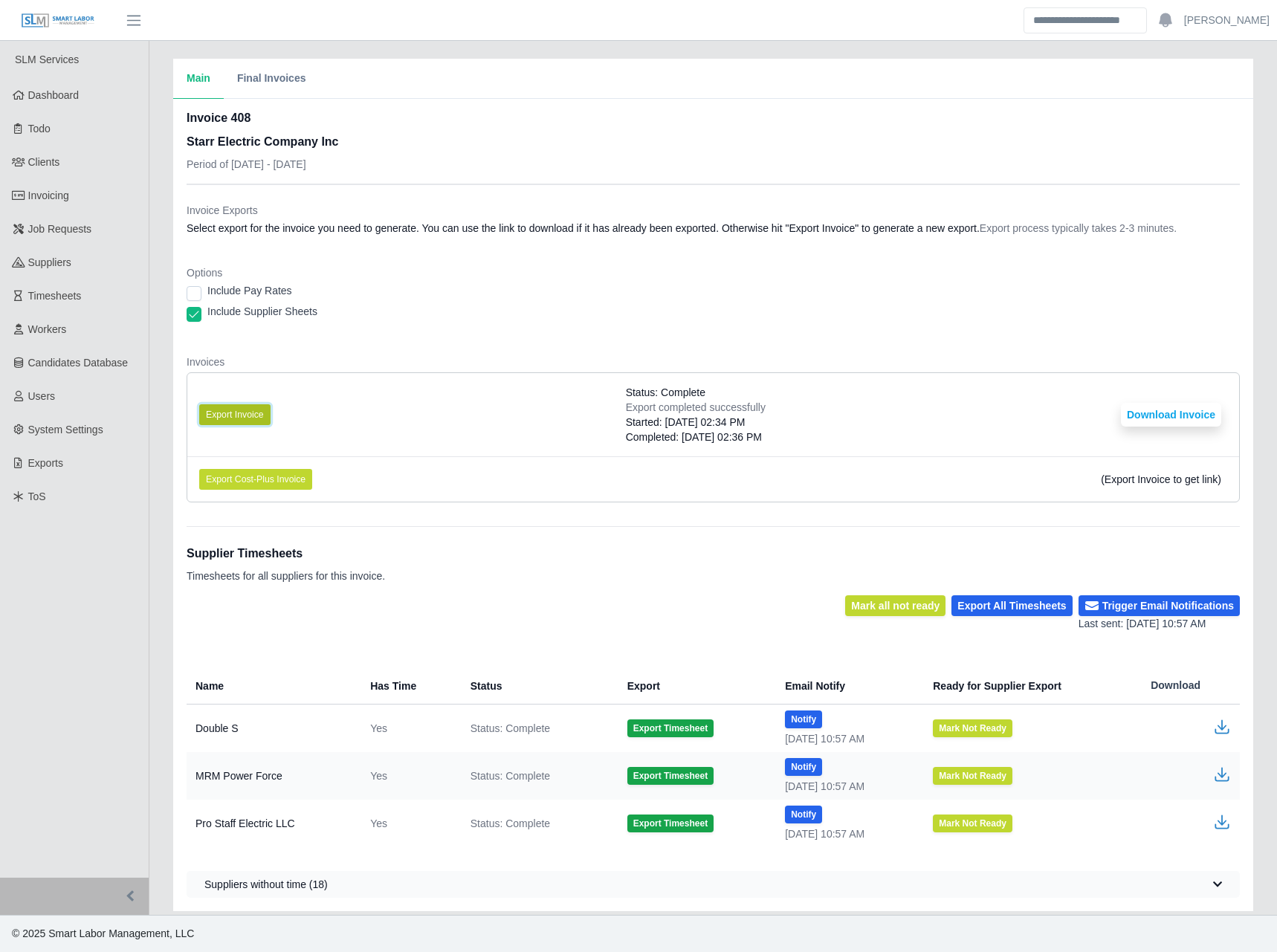
click at [246, 420] on button "Export Invoice" at bounding box center [235, 415] width 71 height 21
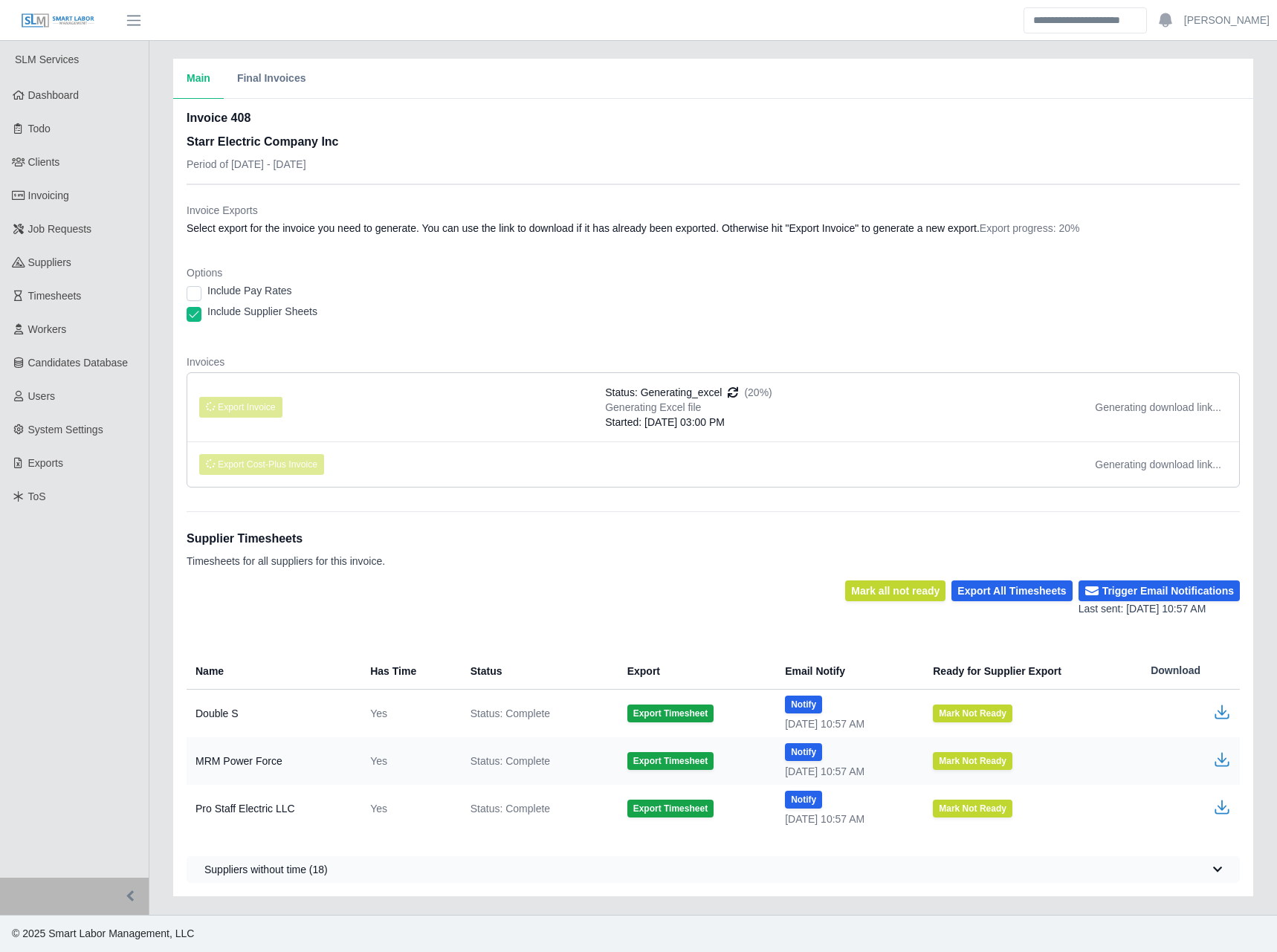
click at [646, 336] on dl "Invoice Exports Select export for the invoice you need to generate. You can use…" at bounding box center [713, 351] width 1053 height 297
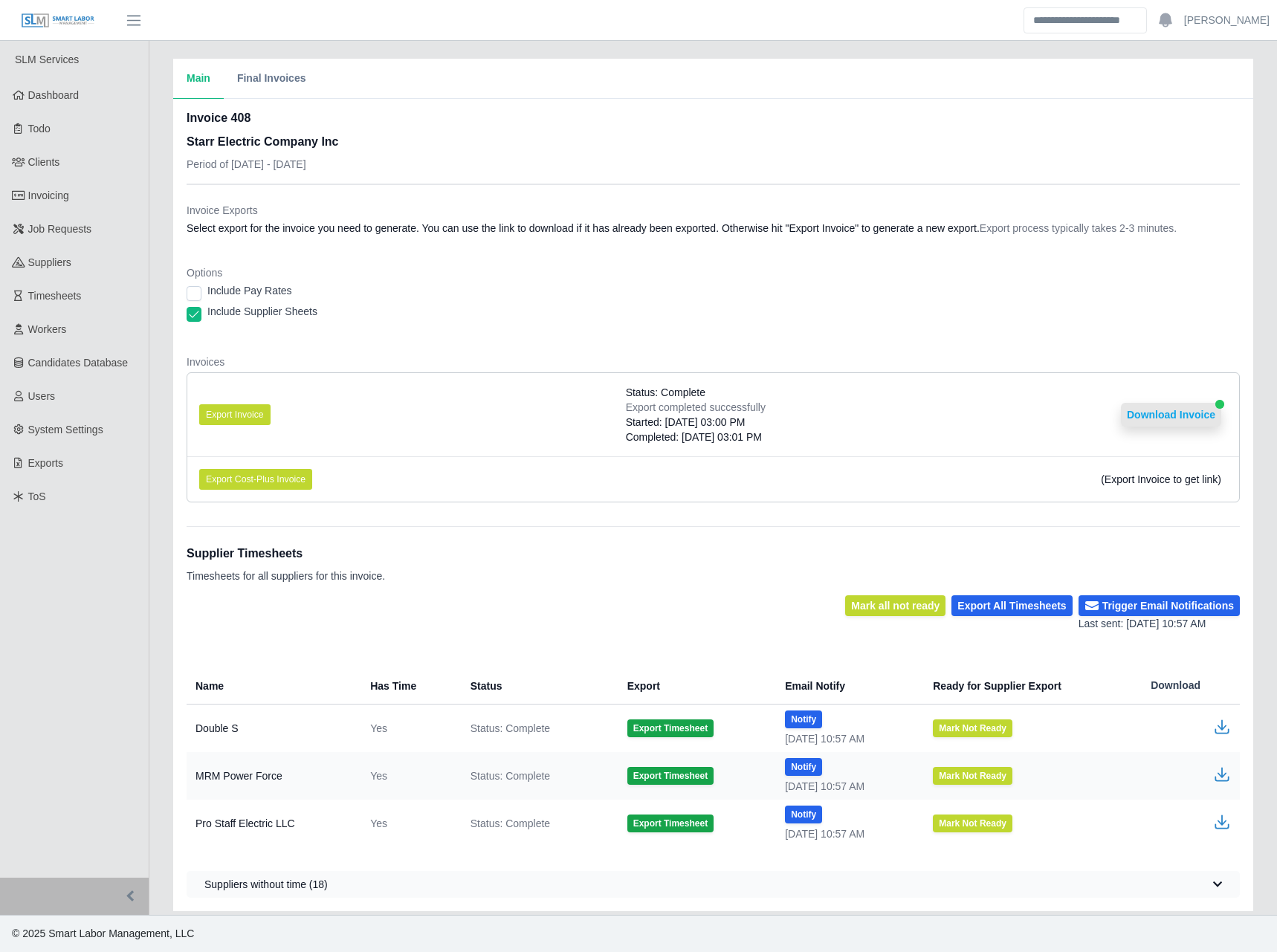
click at [1155, 408] on button "Download Invoice" at bounding box center [1171, 414] width 100 height 23
click at [62, 198] on span "Invoicing" at bounding box center [49, 195] width 41 height 12
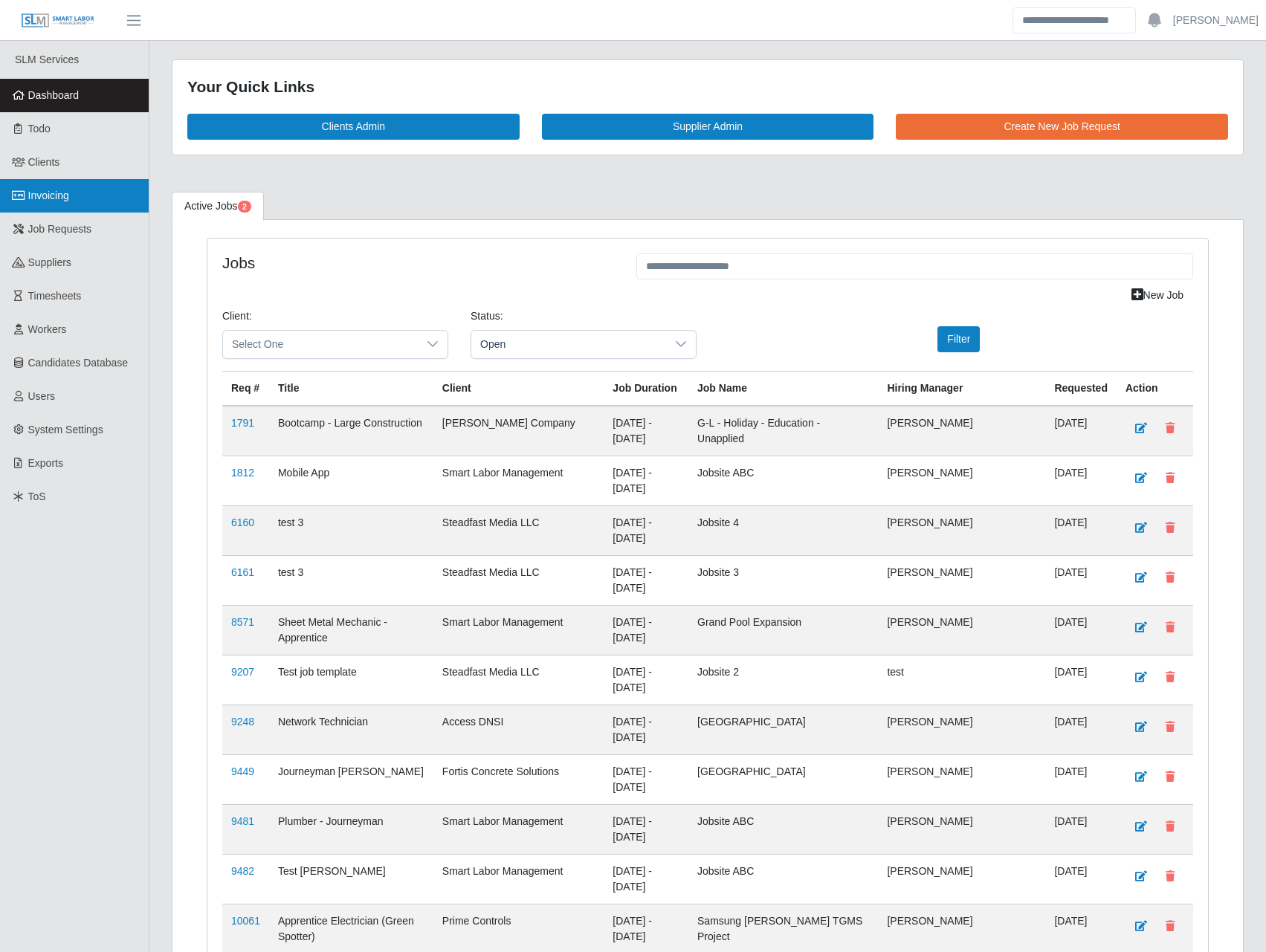
click at [77, 184] on link "Invoicing" at bounding box center [74, 195] width 148 height 33
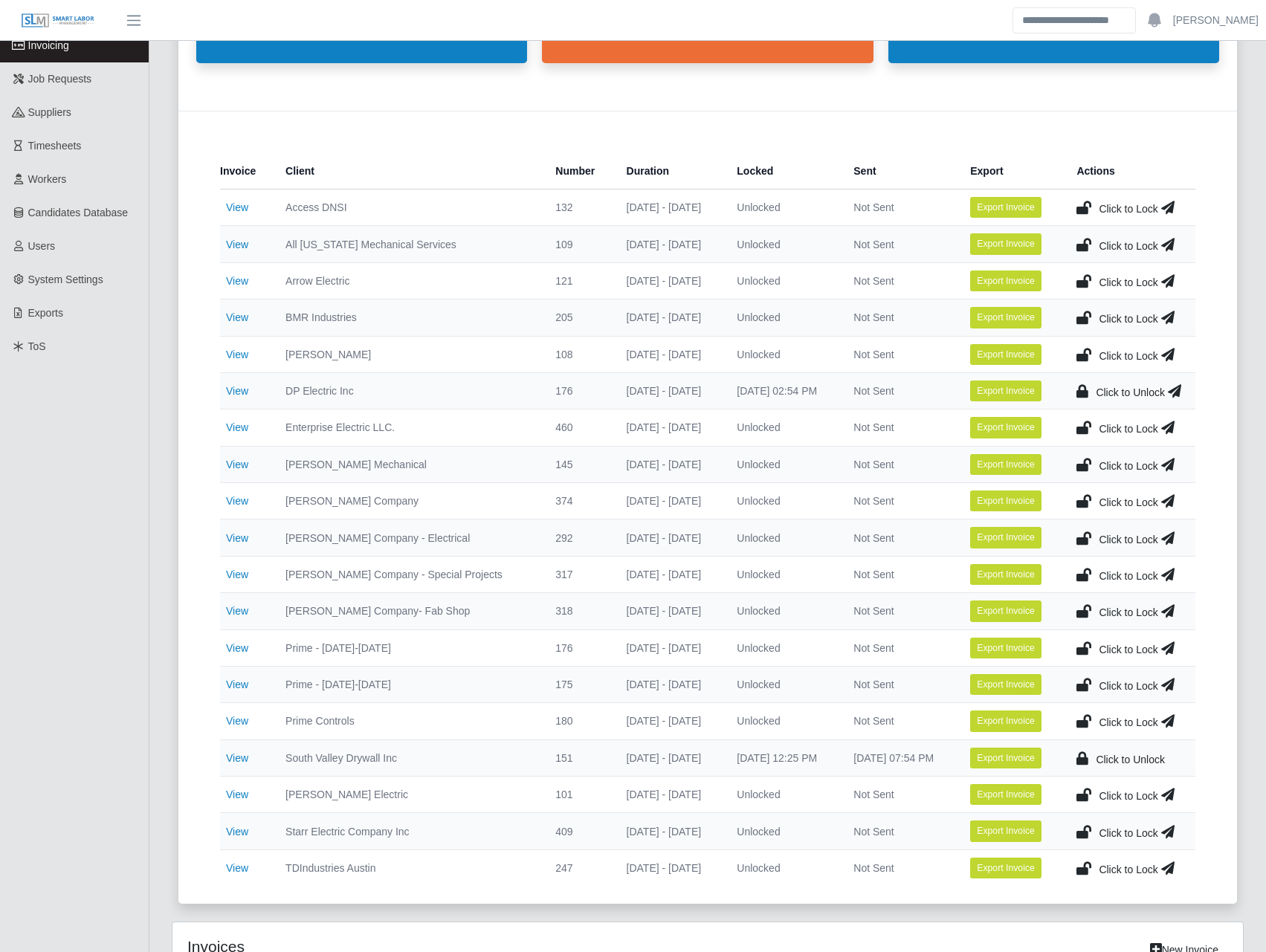
scroll to position [173, 0]
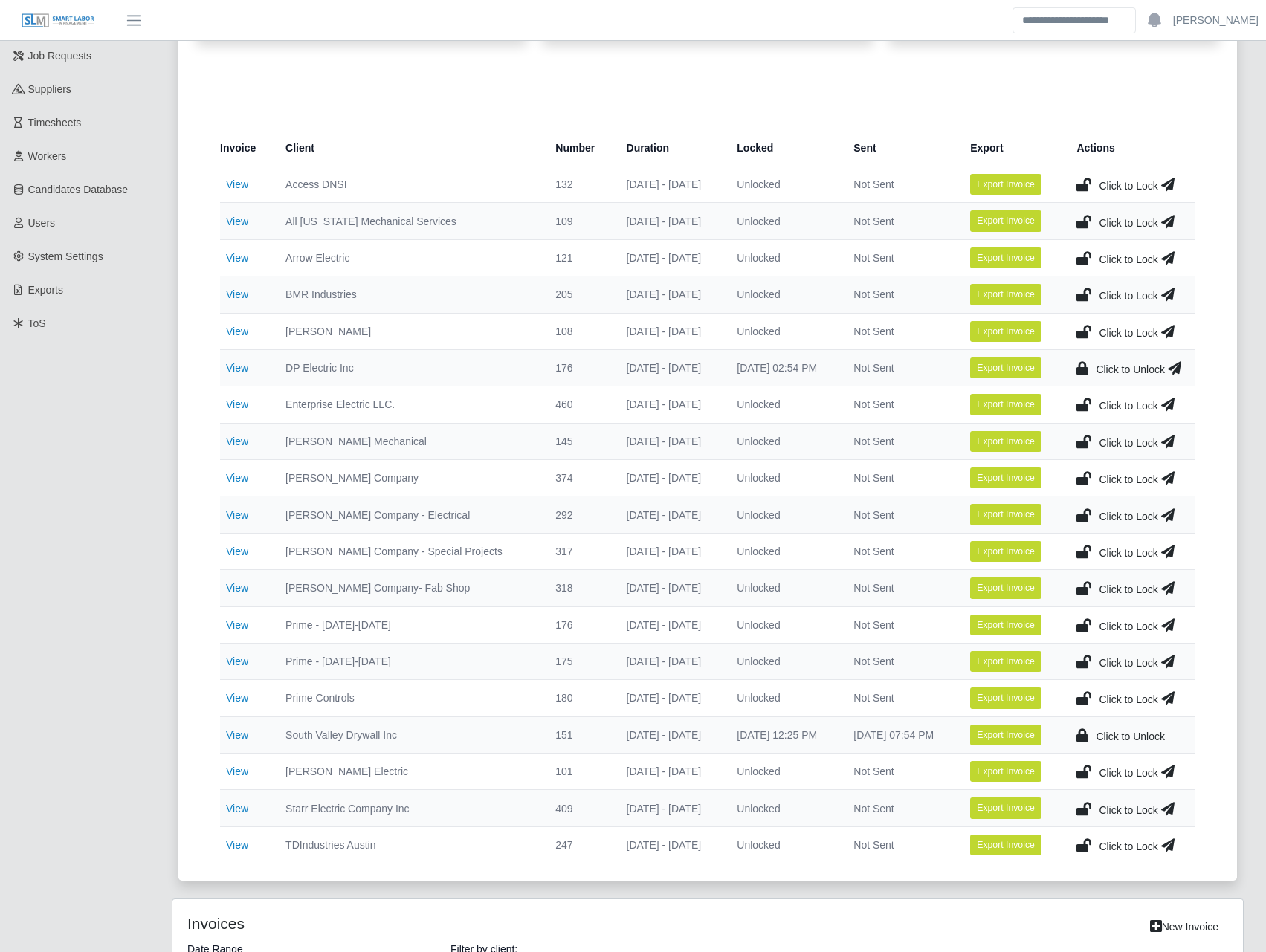
click at [1170, 370] on icon at bounding box center [1174, 368] width 14 height 21
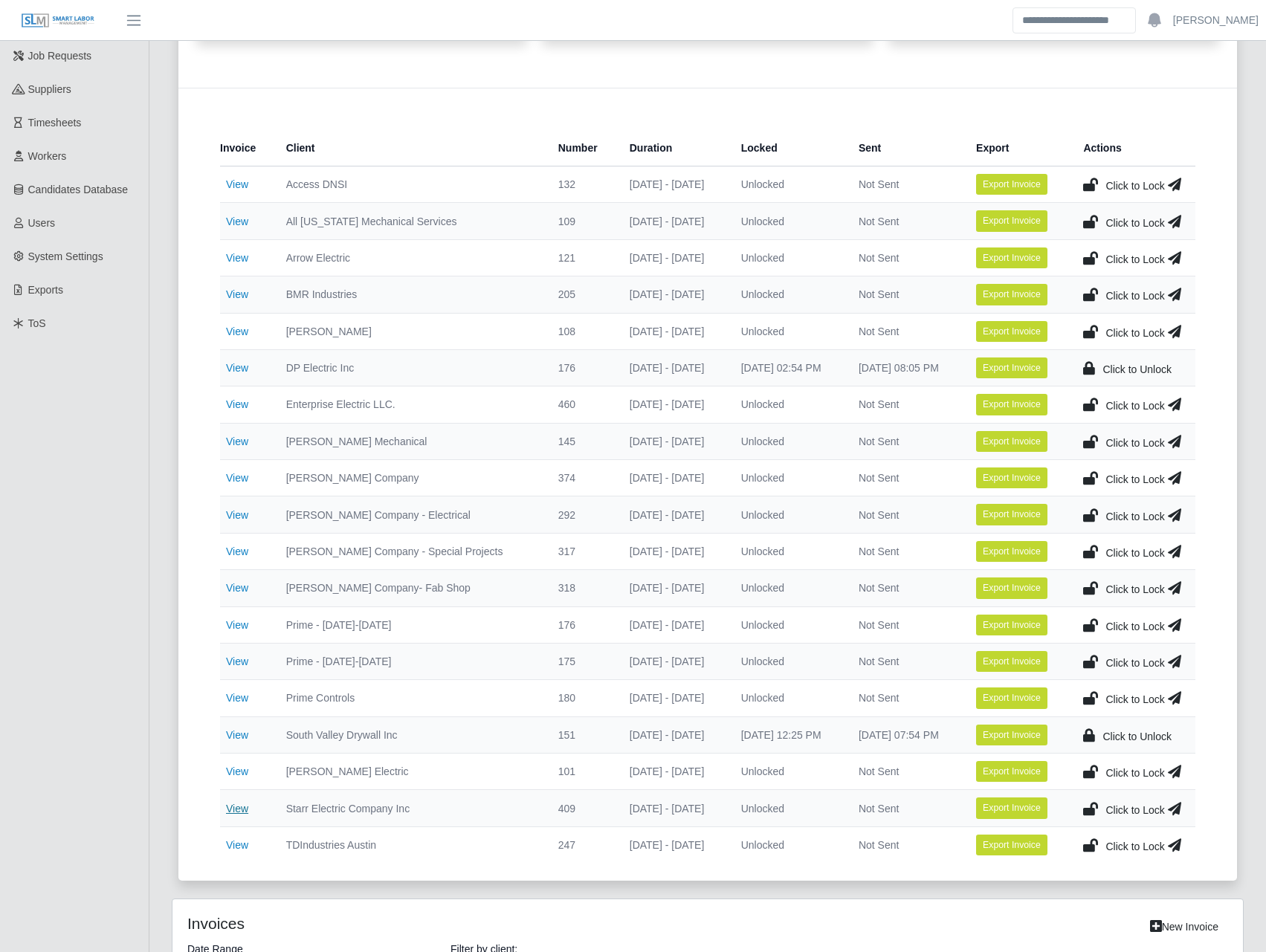
click at [240, 803] on link "View" at bounding box center [237, 809] width 23 height 12
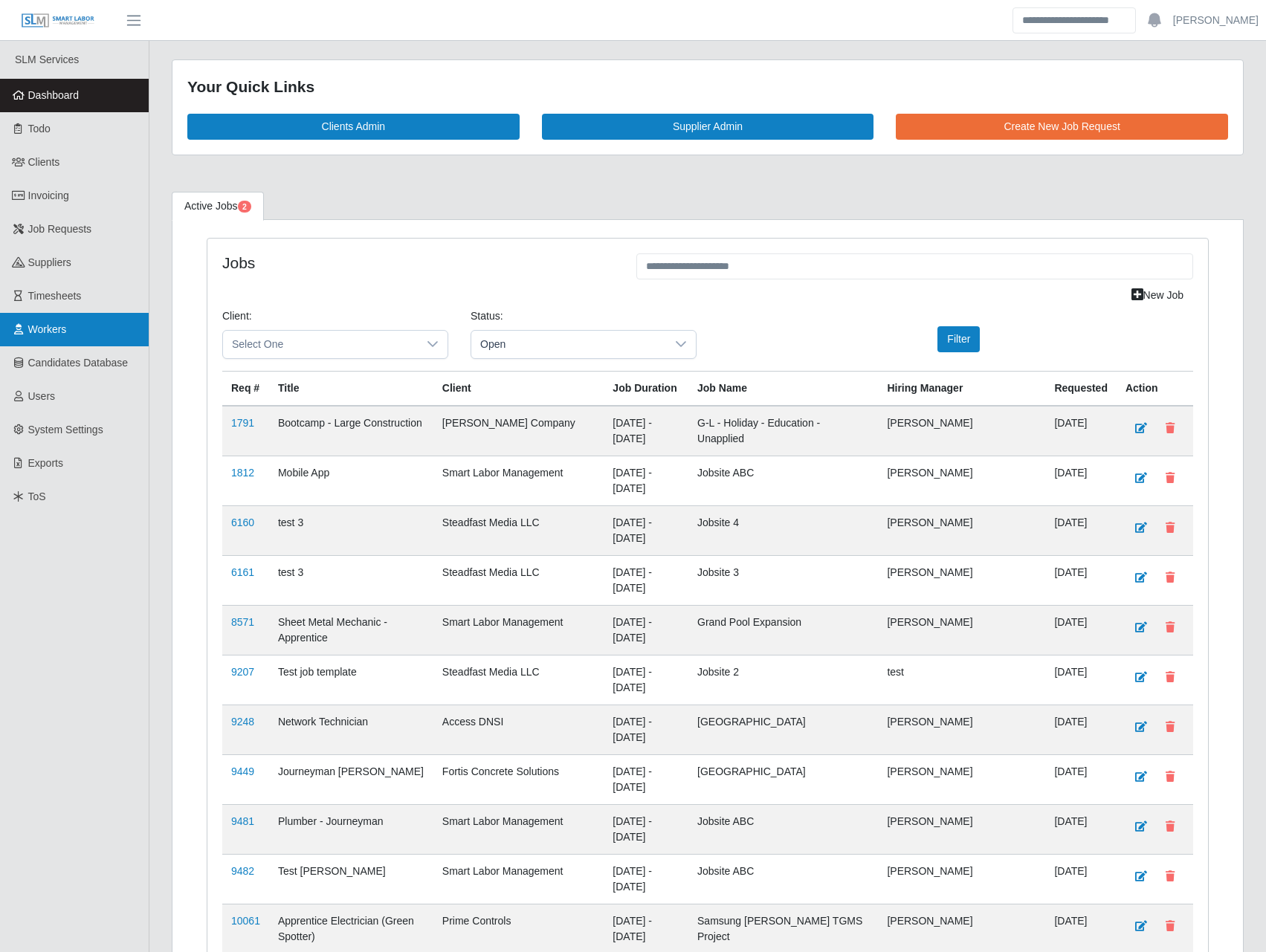
click at [65, 336] on link "Workers" at bounding box center [74, 329] width 148 height 33
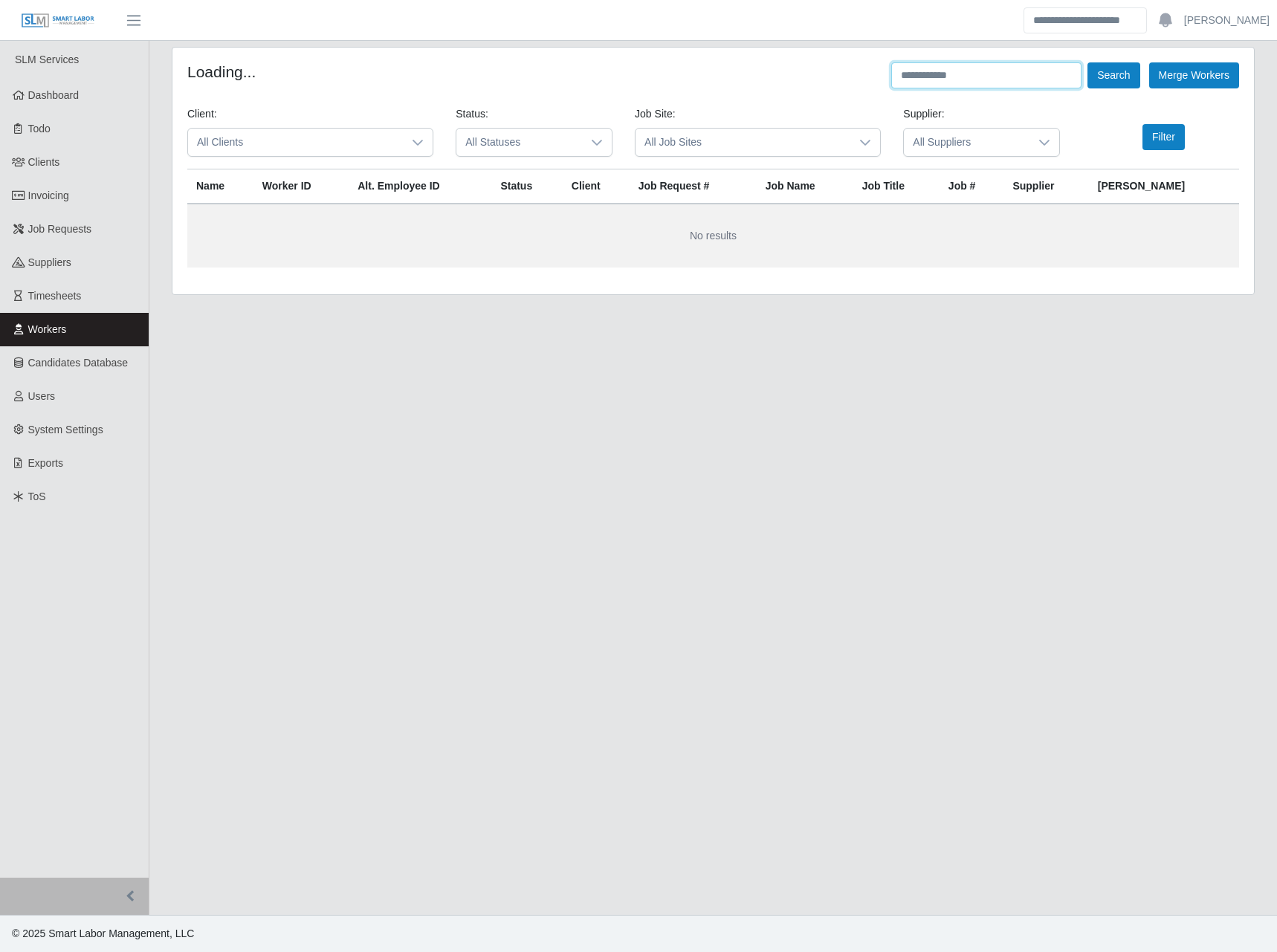
click at [970, 63] on input "text" at bounding box center [986, 75] width 190 height 26
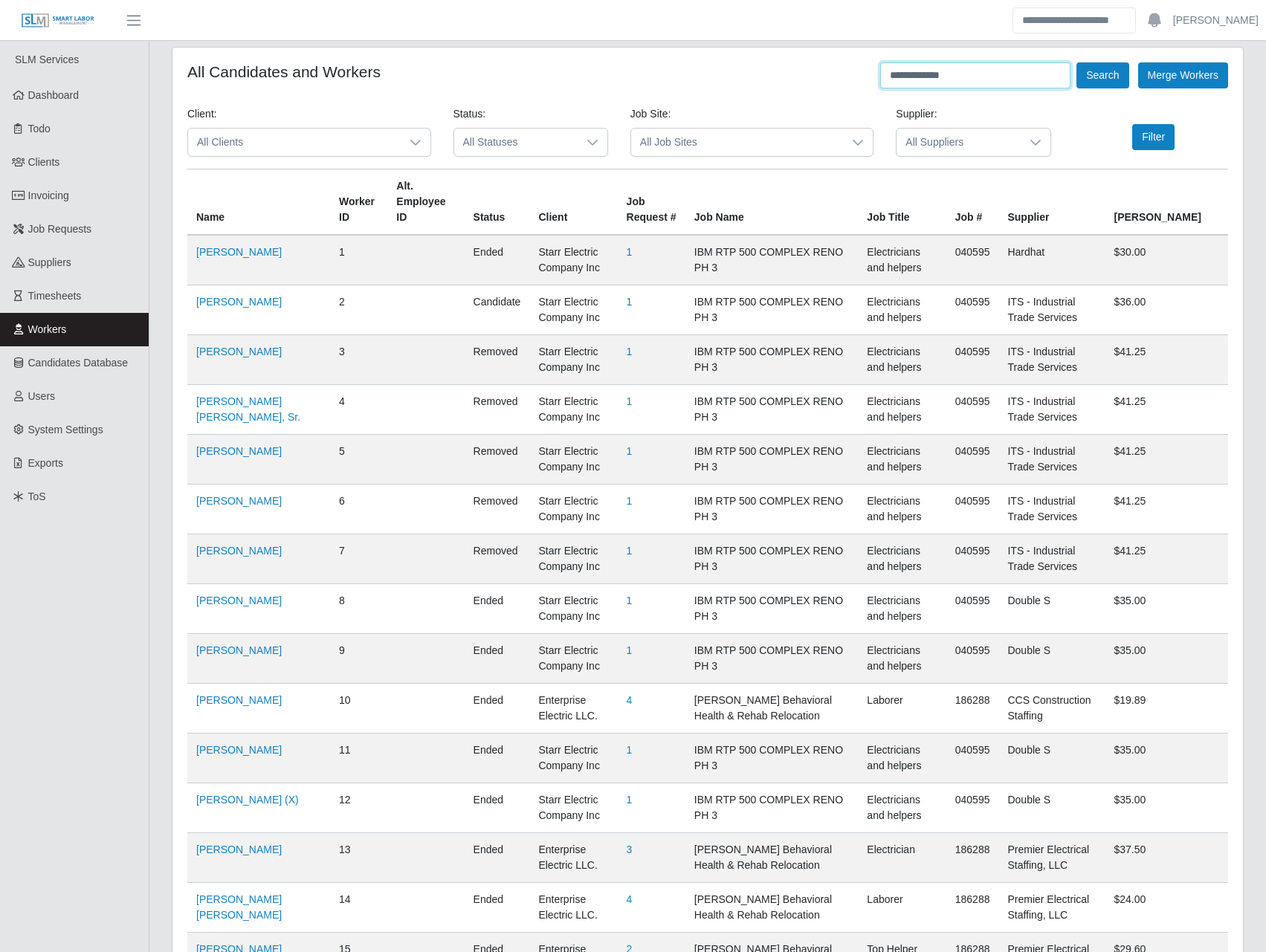
type input "**********"
click at [1076, 62] on button "Search" at bounding box center [1102, 75] width 52 height 26
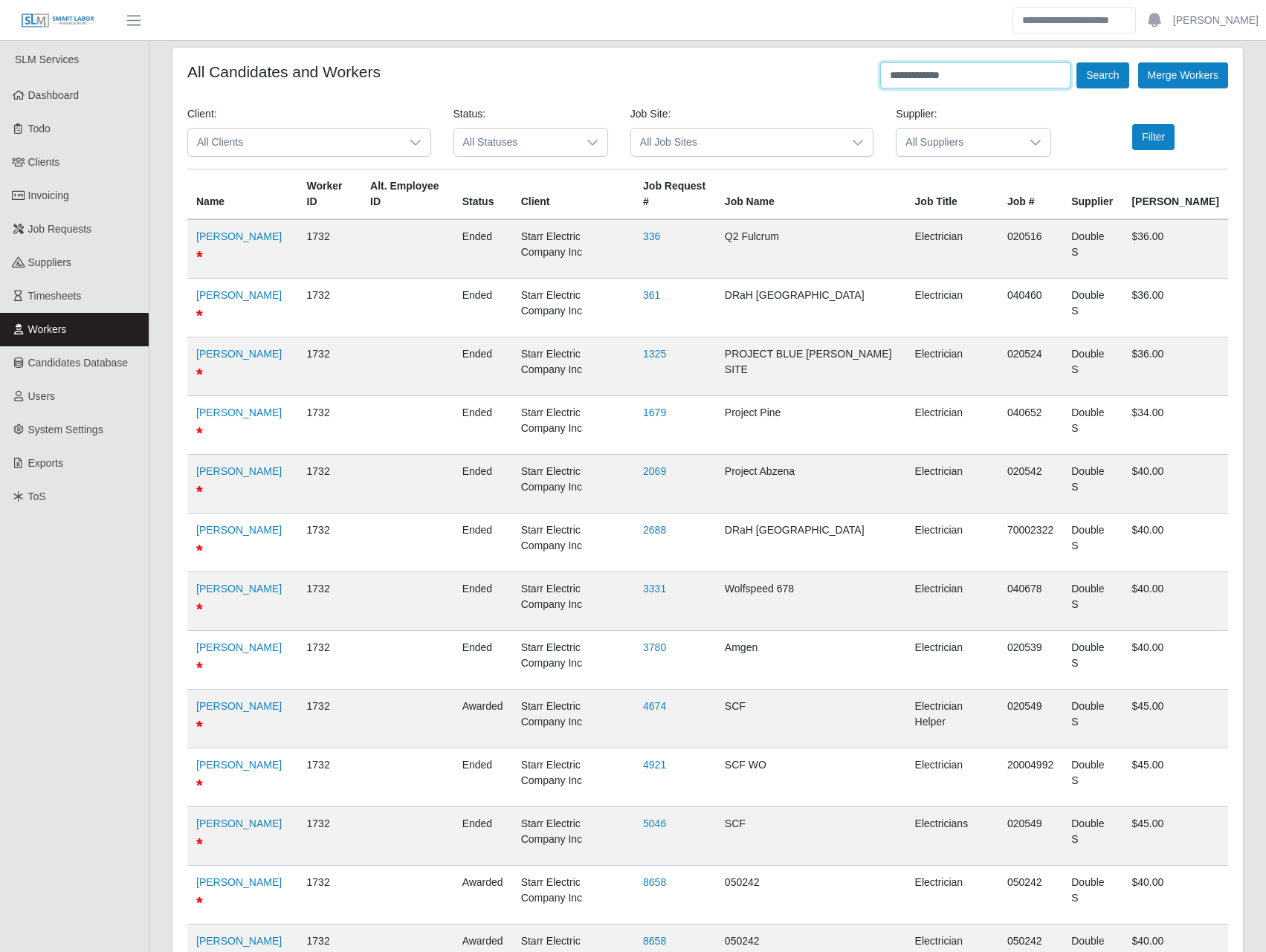
scroll to position [62, 0]
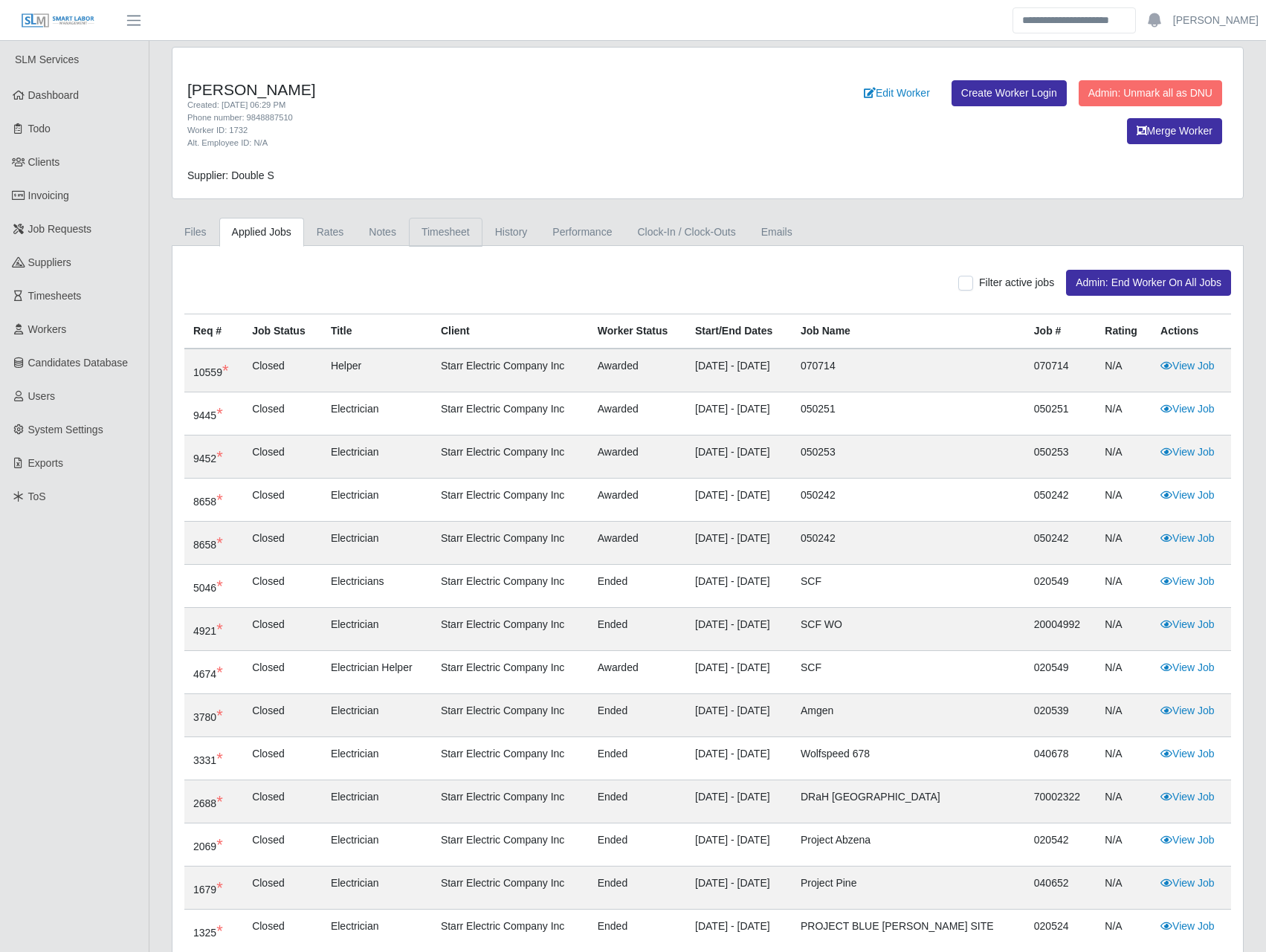
click at [432, 244] on link "Timesheet" at bounding box center [445, 233] width 74 height 29
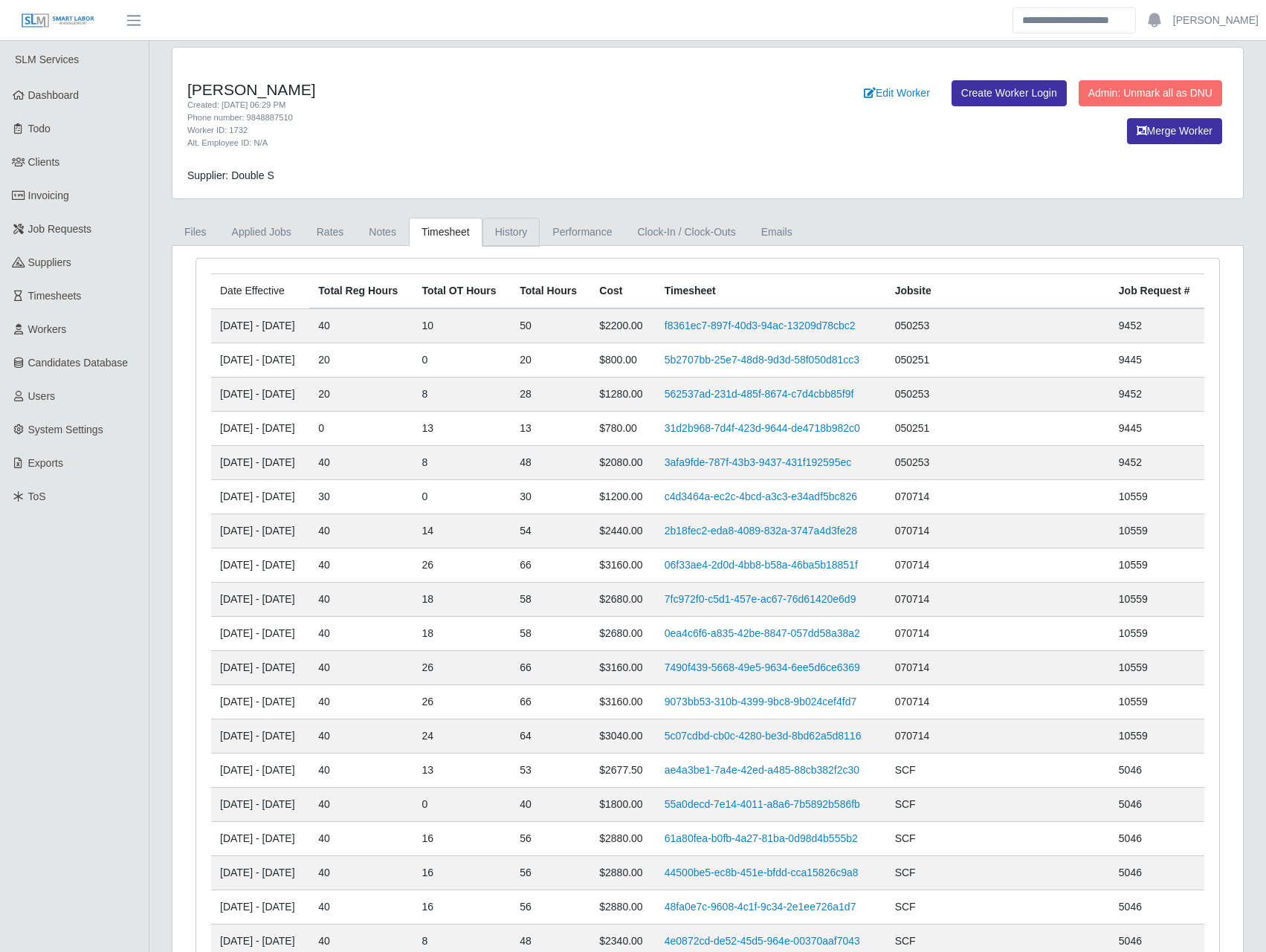
click at [499, 234] on link "History" at bounding box center [511, 233] width 58 height 29
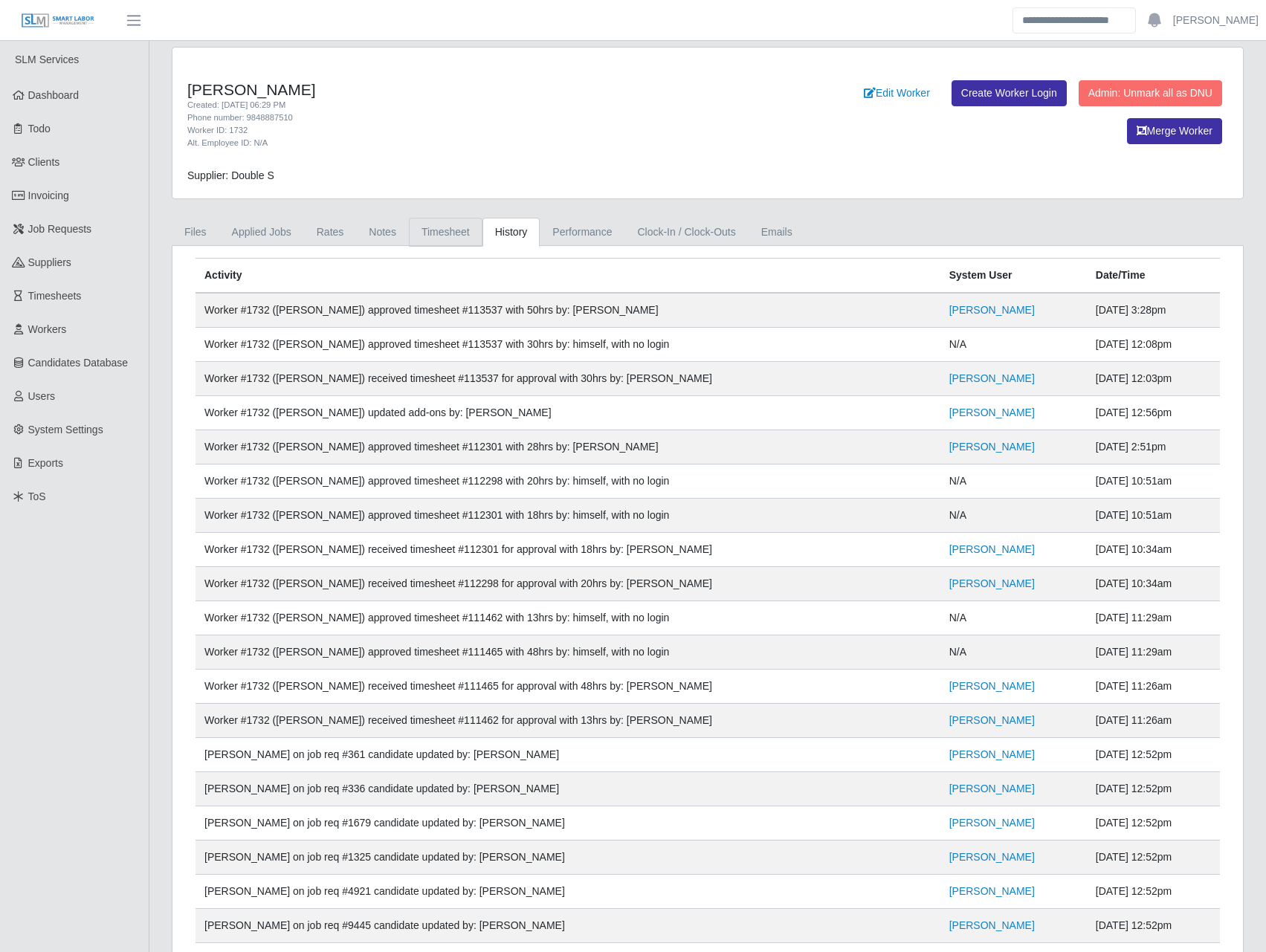
click at [445, 241] on link "Timesheet" at bounding box center [445, 233] width 74 height 29
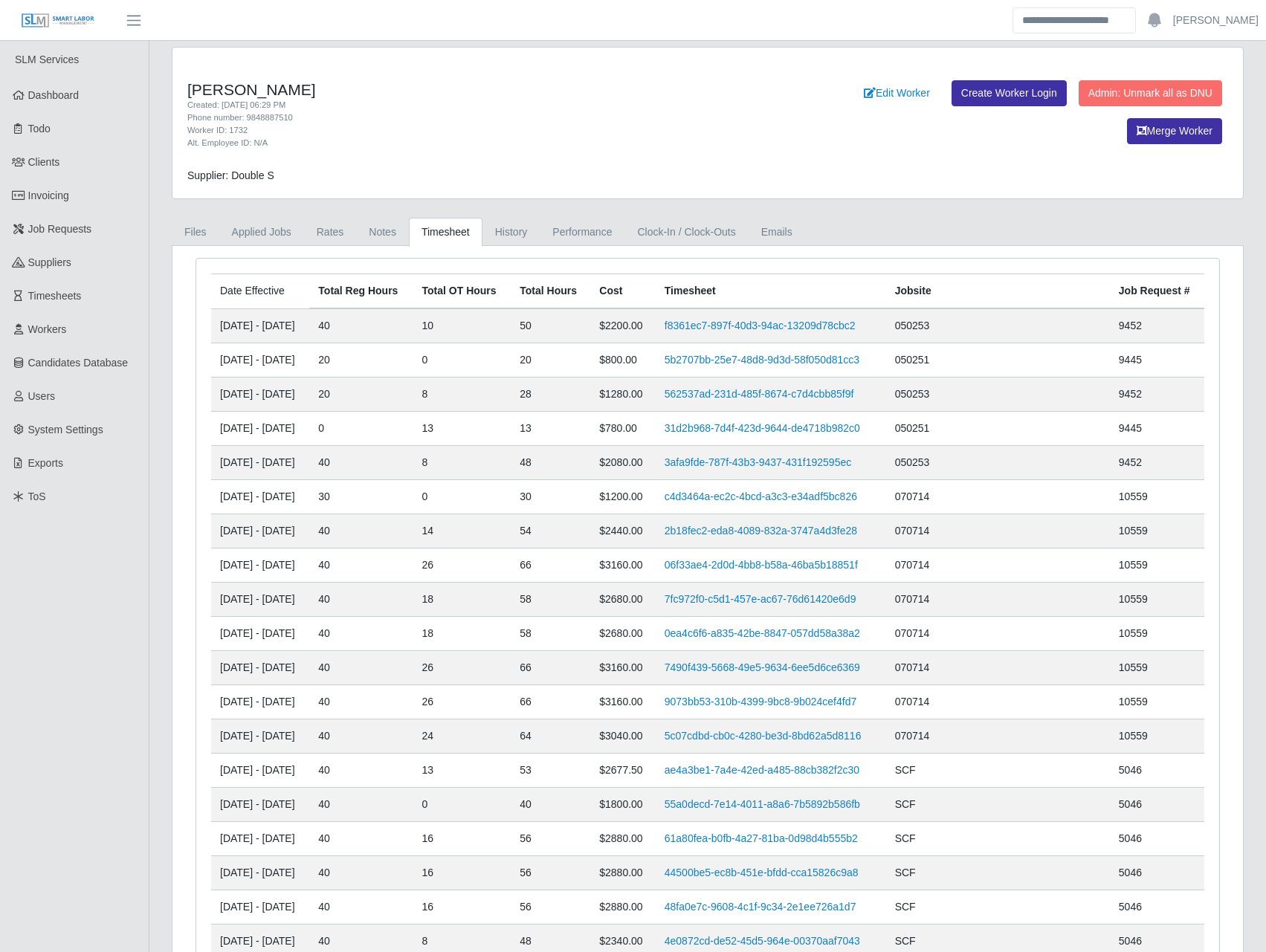
click at [582, 364] on td "20" at bounding box center [550, 361] width 79 height 34
click at [491, 131] on div "Worker ID: 1732" at bounding box center [485, 130] width 597 height 13
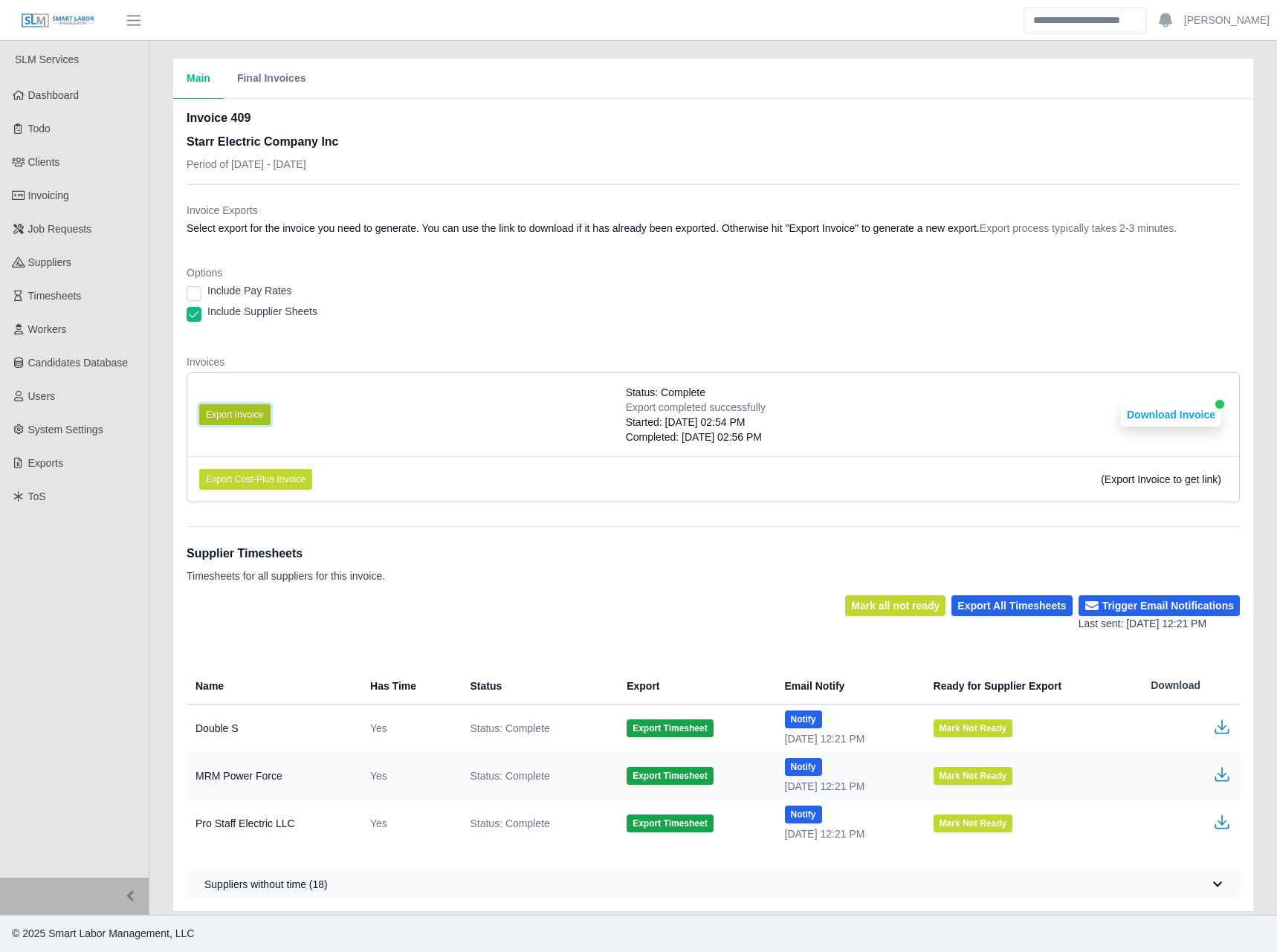
click at [249, 423] on button "Export Invoice" at bounding box center [235, 415] width 71 height 21
click at [1153, 411] on button "Download Invoice" at bounding box center [1171, 414] width 100 height 23
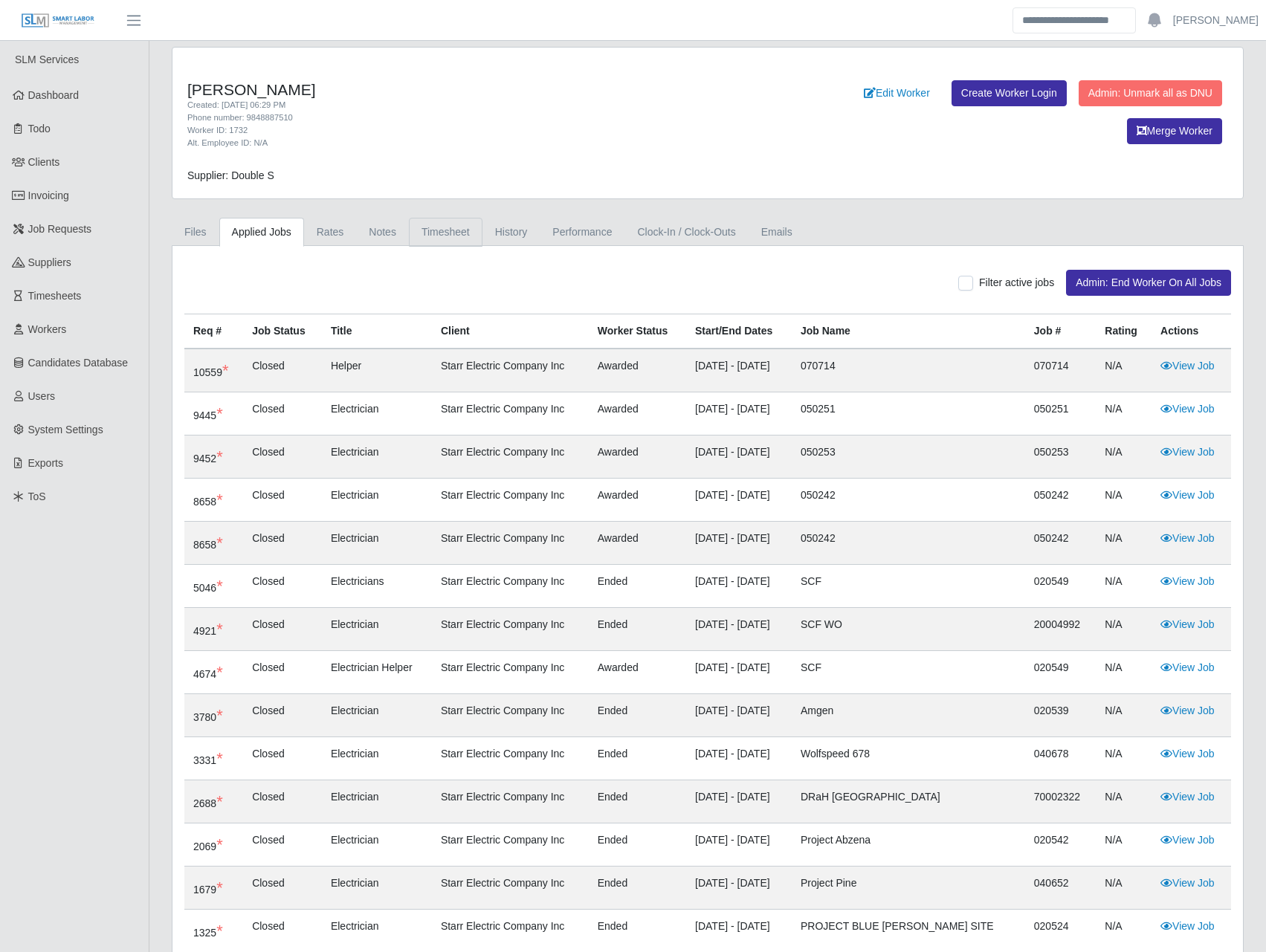
click at [443, 228] on link "Timesheet" at bounding box center [445, 233] width 74 height 29
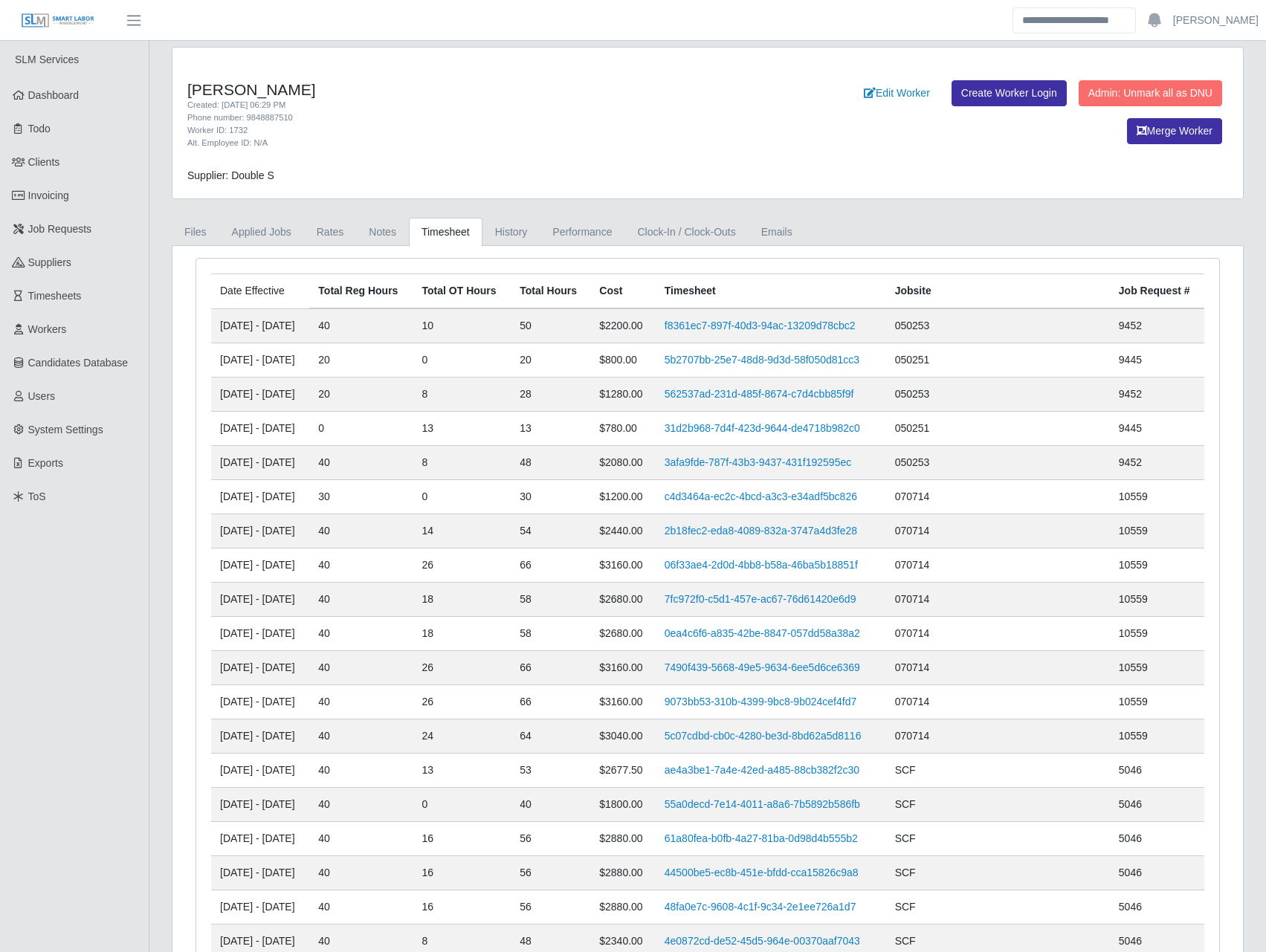
click at [413, 323] on td "40" at bounding box center [361, 326] width 103 height 35
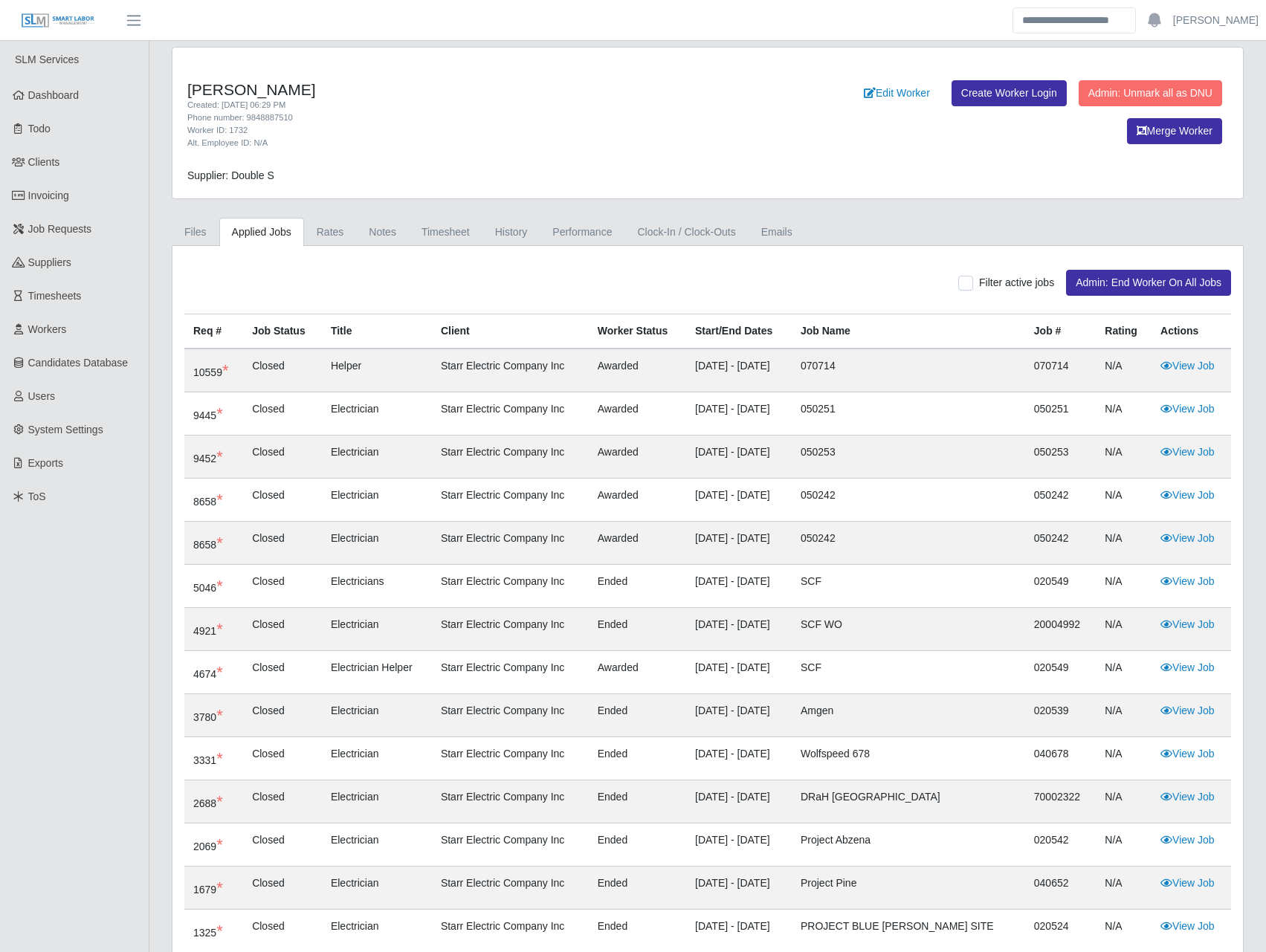
click at [466, 217] on div "[PERSON_NAME] Created: [DATE] 06:29 PM Phone number: 9848887510 Worker ID: 1732…" at bounding box center [708, 555] width 1094 height 1016
click at [464, 224] on link "Timesheet" at bounding box center [445, 233] width 74 height 29
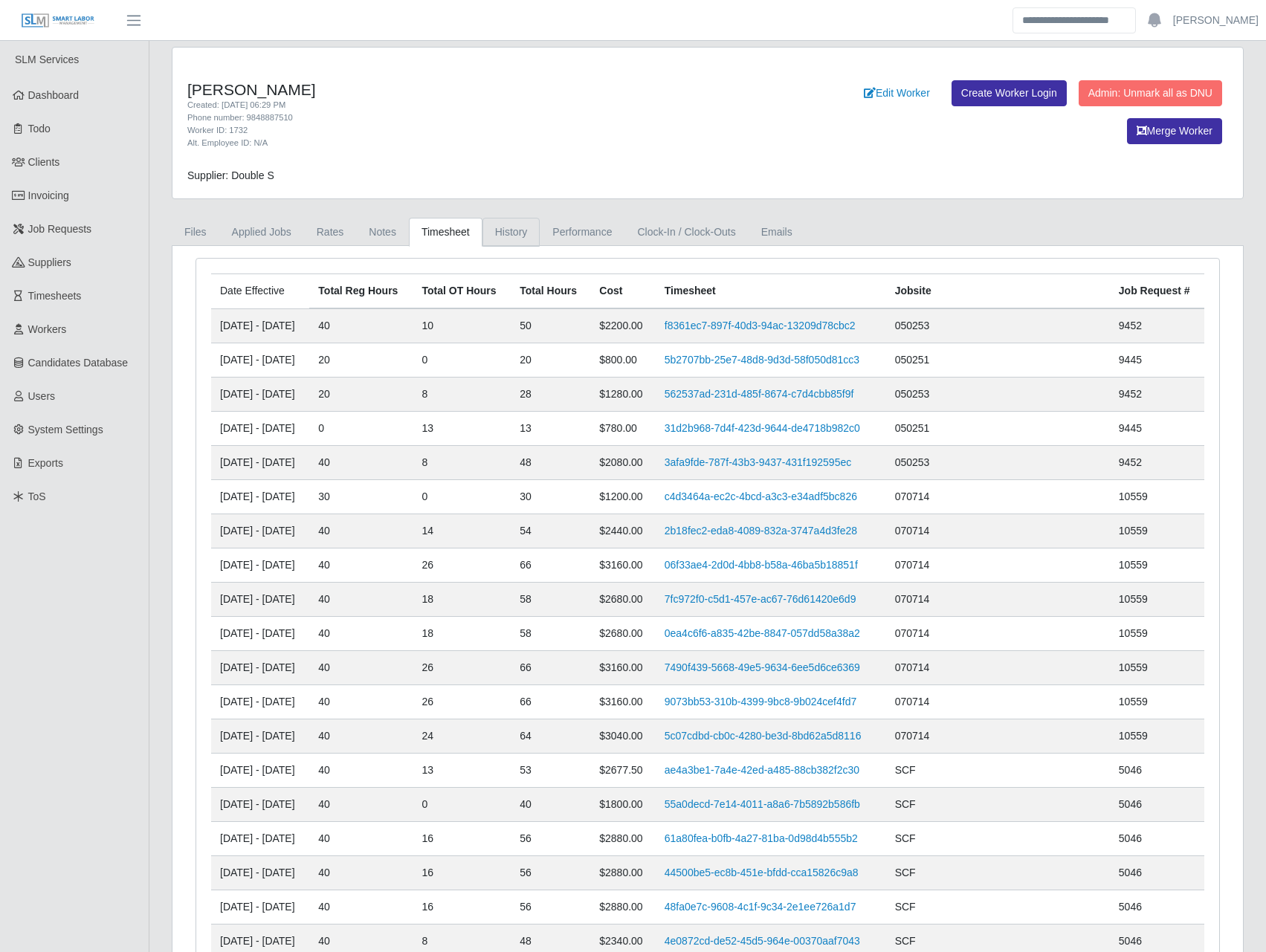
click at [498, 228] on link "History" at bounding box center [511, 233] width 58 height 29
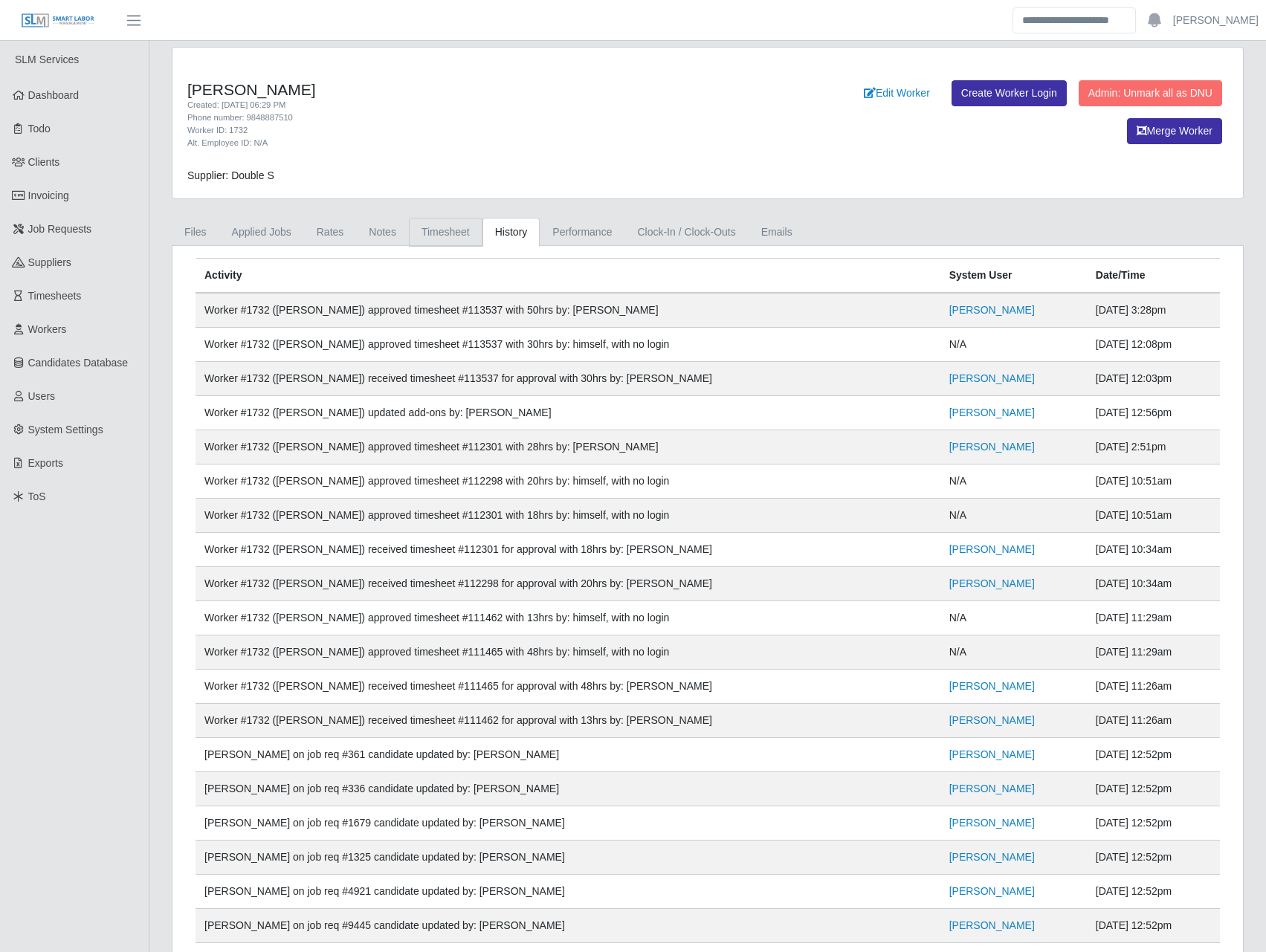
click at [435, 233] on link "Timesheet" at bounding box center [445, 233] width 74 height 29
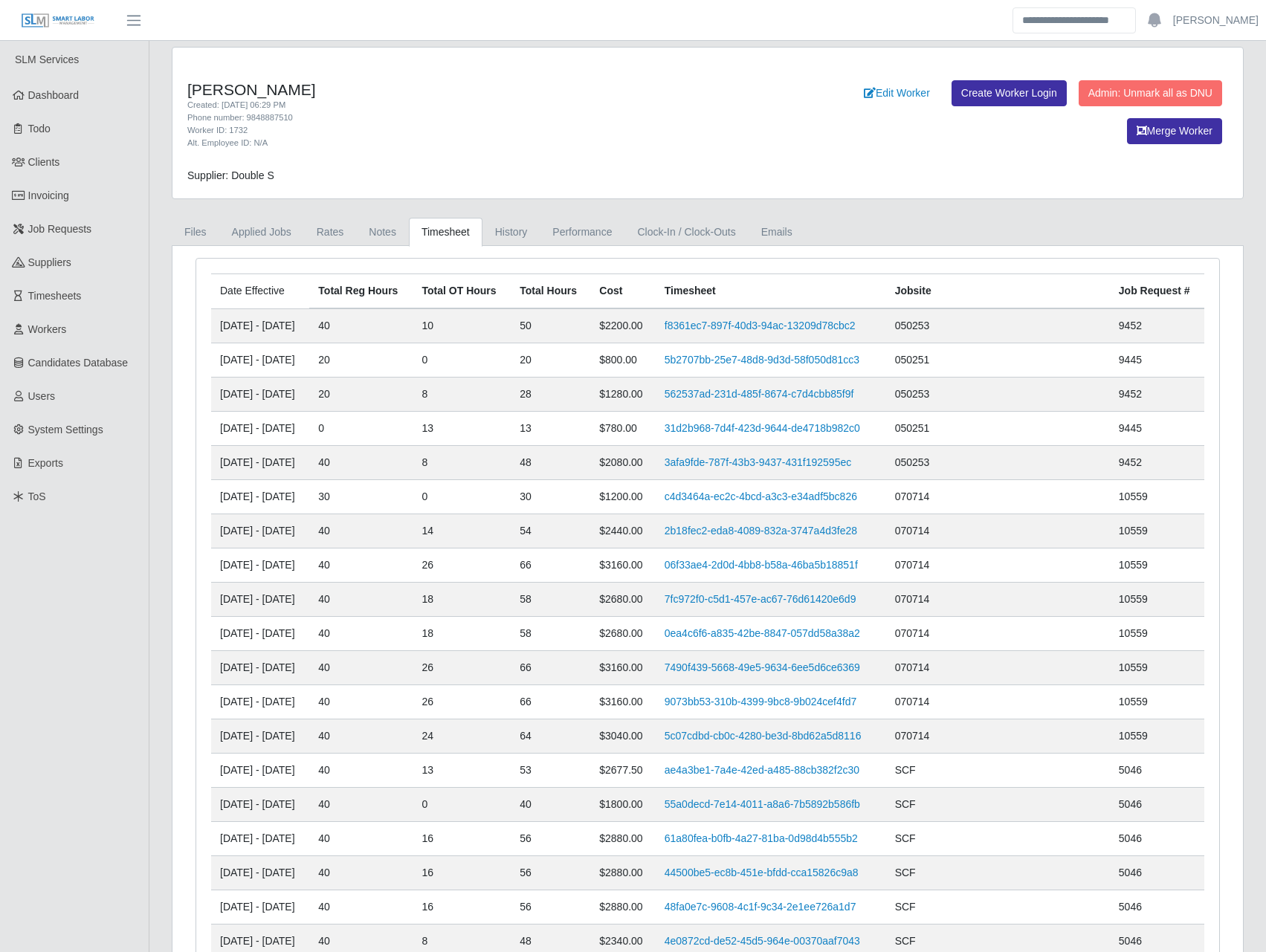
click at [507, 180] on div "Supplier: Double S" at bounding box center [575, 175] width 798 height 15
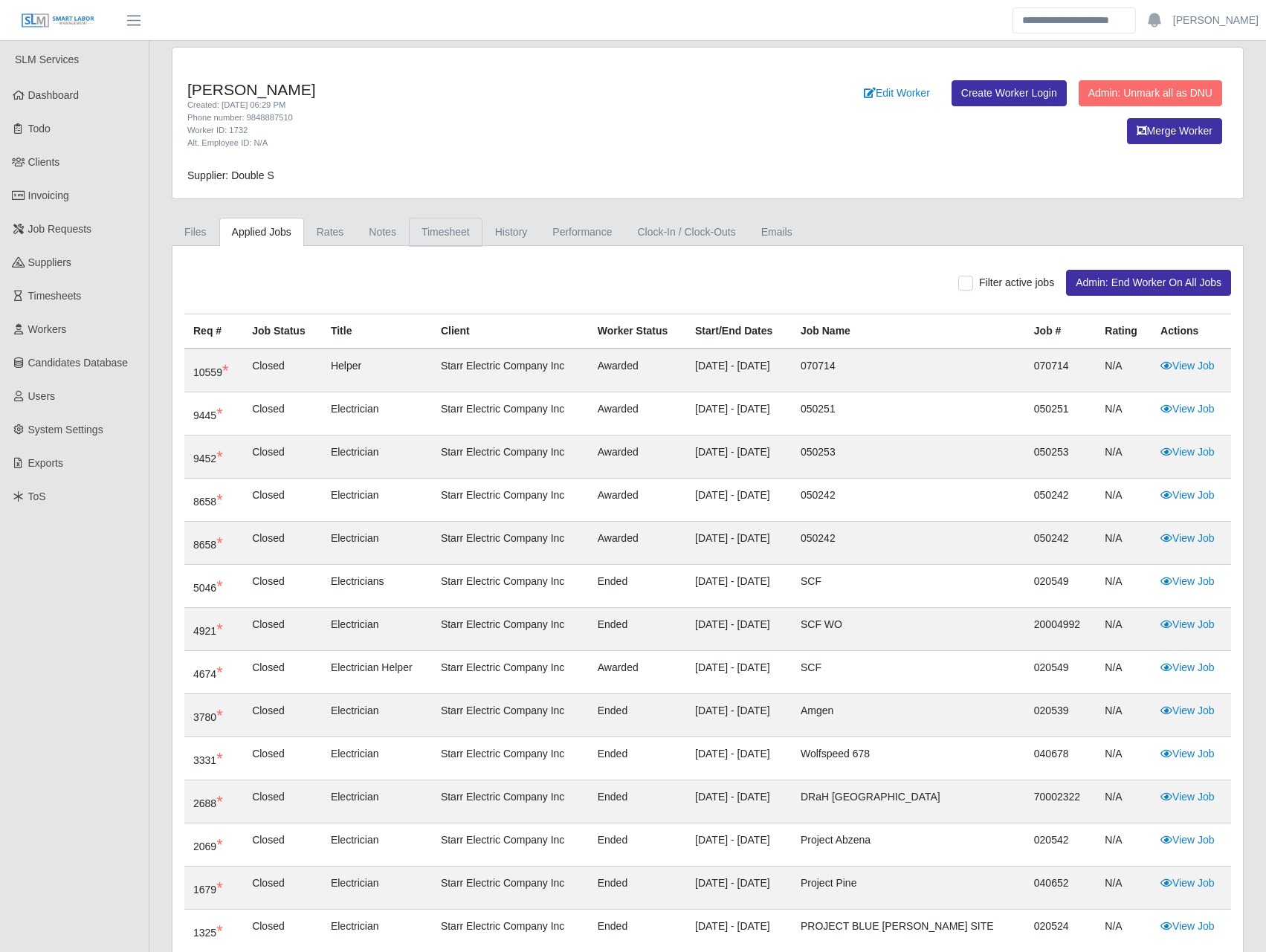
click at [449, 237] on link "Timesheet" at bounding box center [445, 233] width 74 height 29
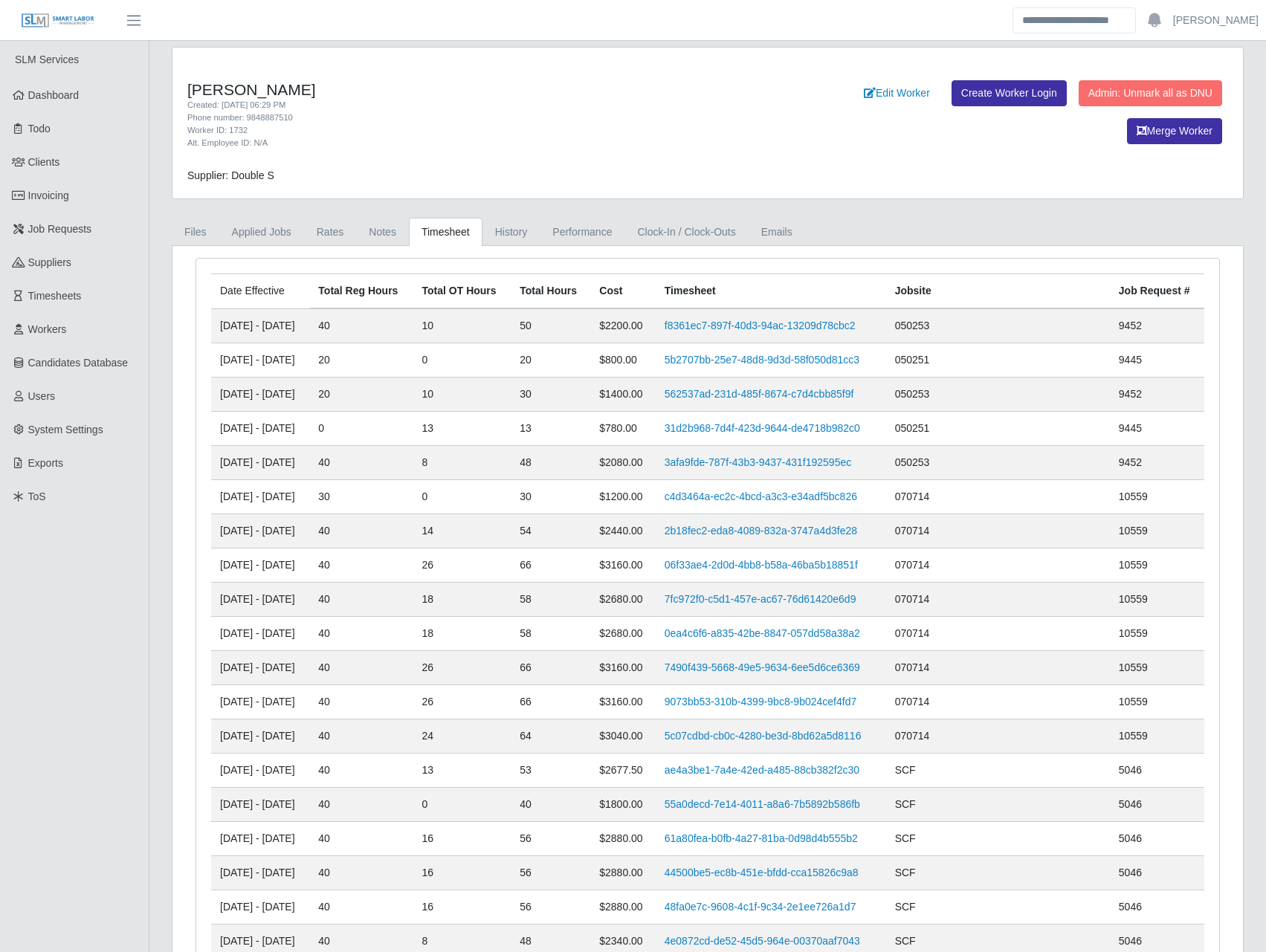
click at [364, 399] on td "20" at bounding box center [361, 395] width 103 height 34
click at [810, 391] on link "562537ad-231d-485f-8674-c7d4cbb85f9f" at bounding box center [759, 394] width 190 height 12
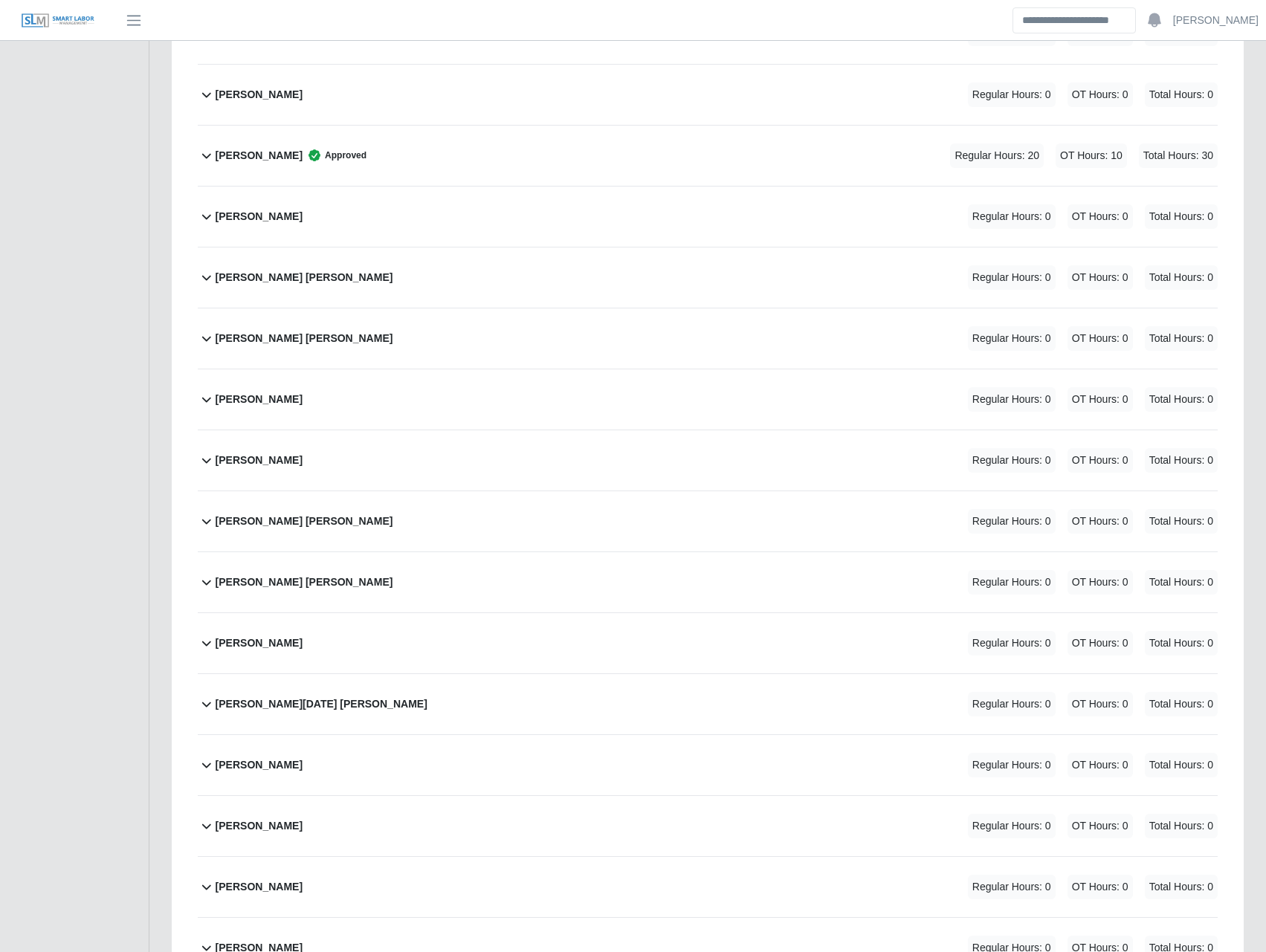
scroll to position [3121, 0]
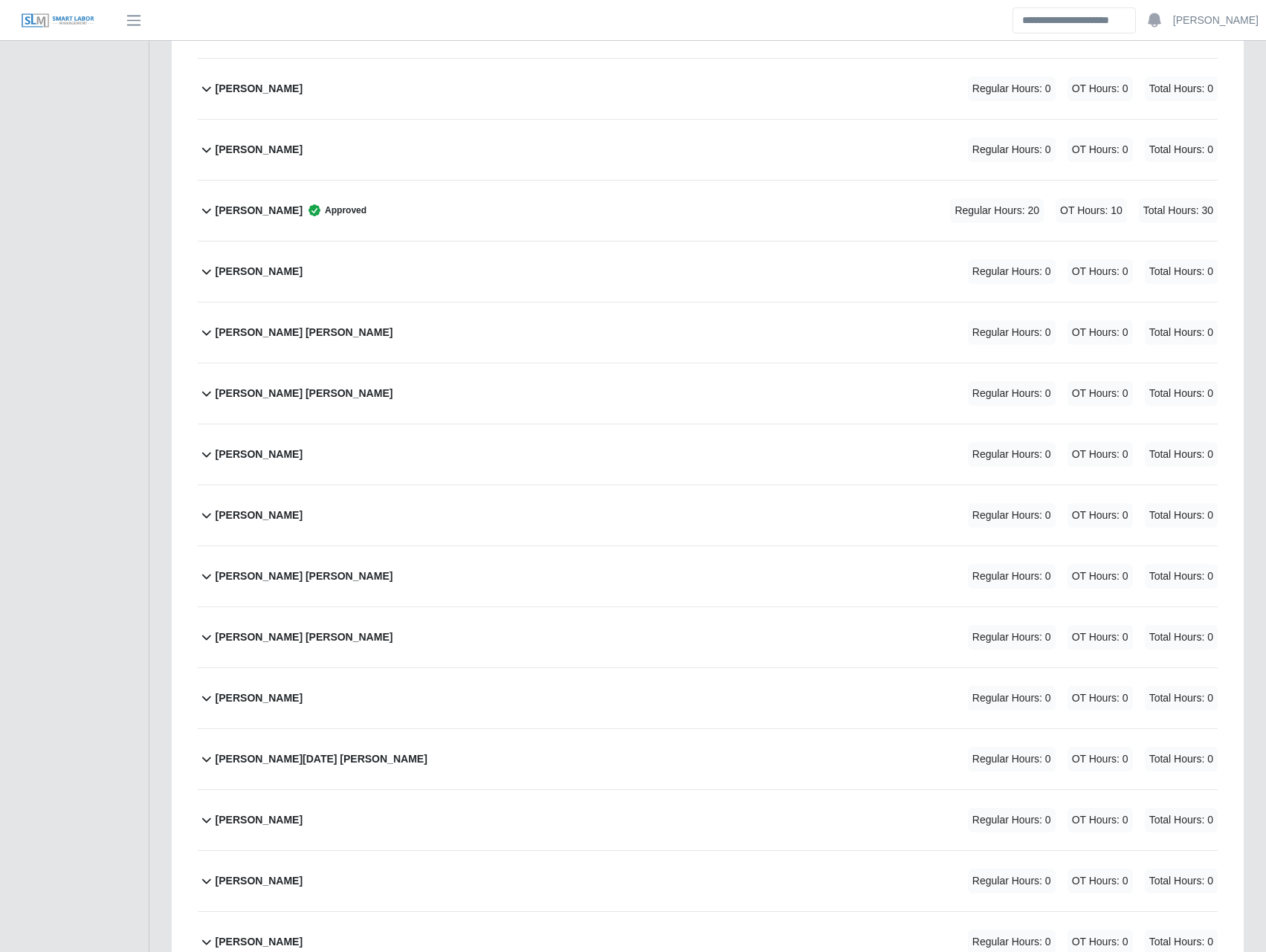
click at [280, 216] on b "[PERSON_NAME]" at bounding box center [259, 210] width 87 height 15
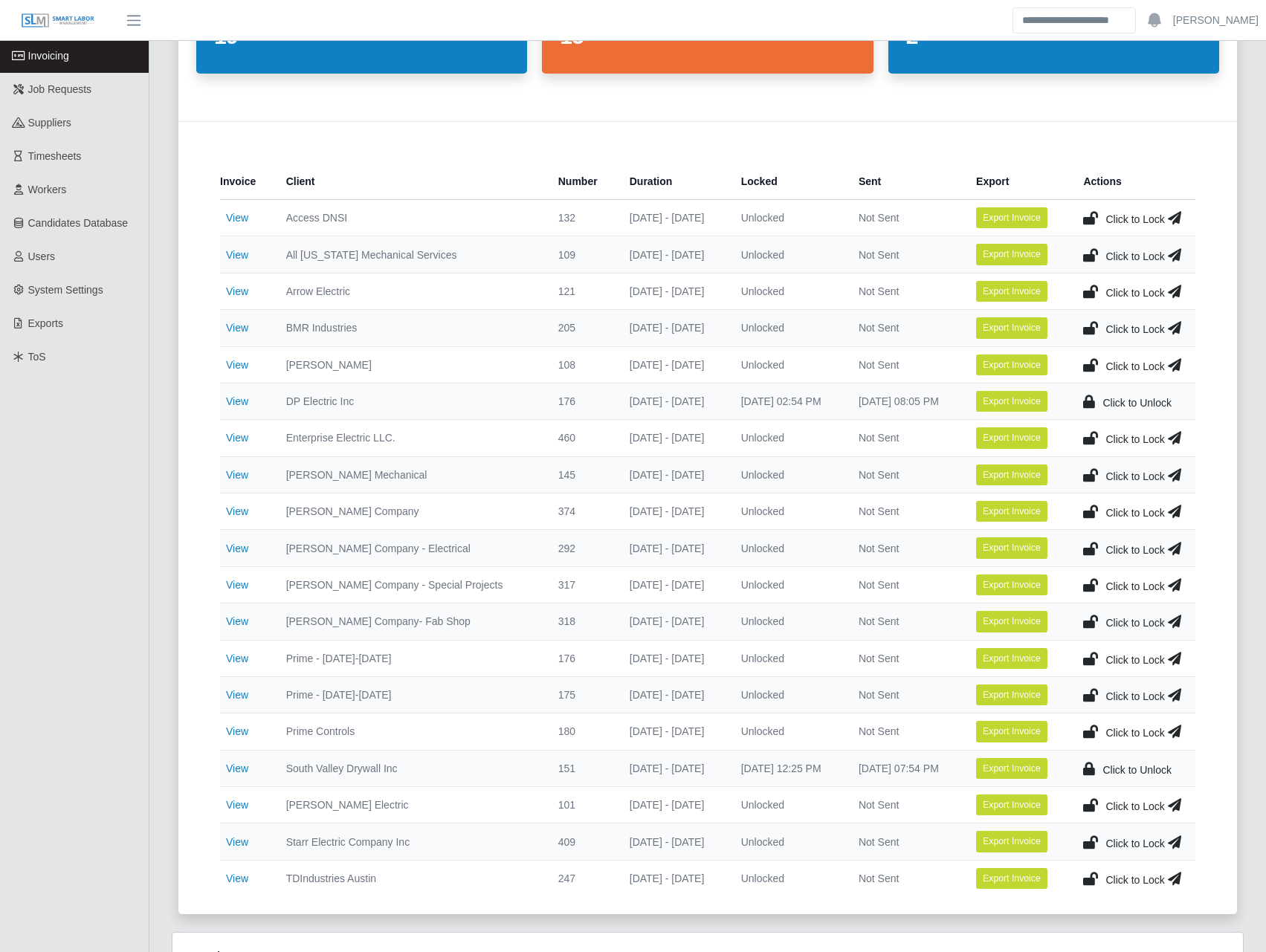
scroll to position [173, 0]
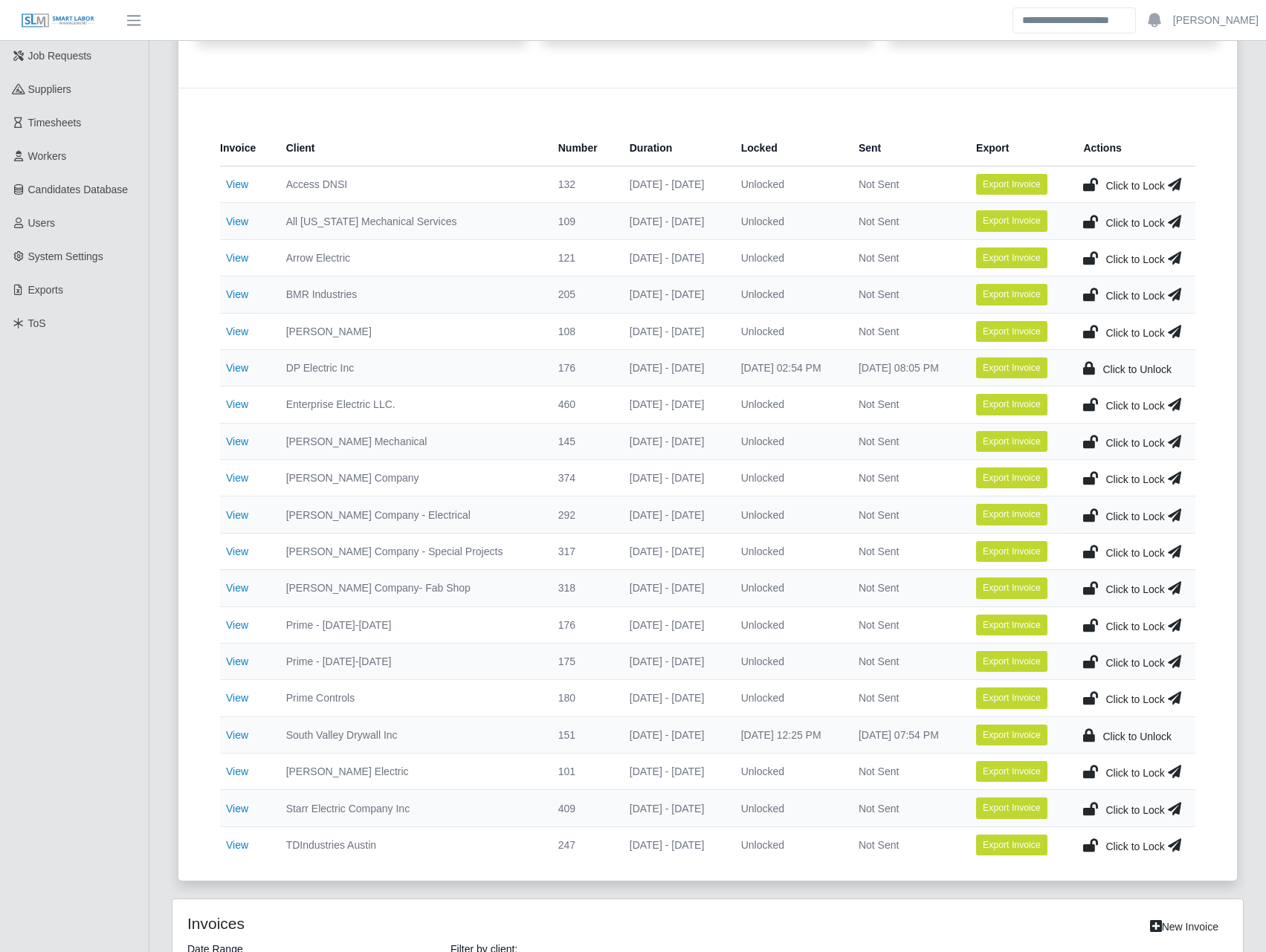
click at [1097, 809] on icon at bounding box center [1090, 809] width 15 height 21
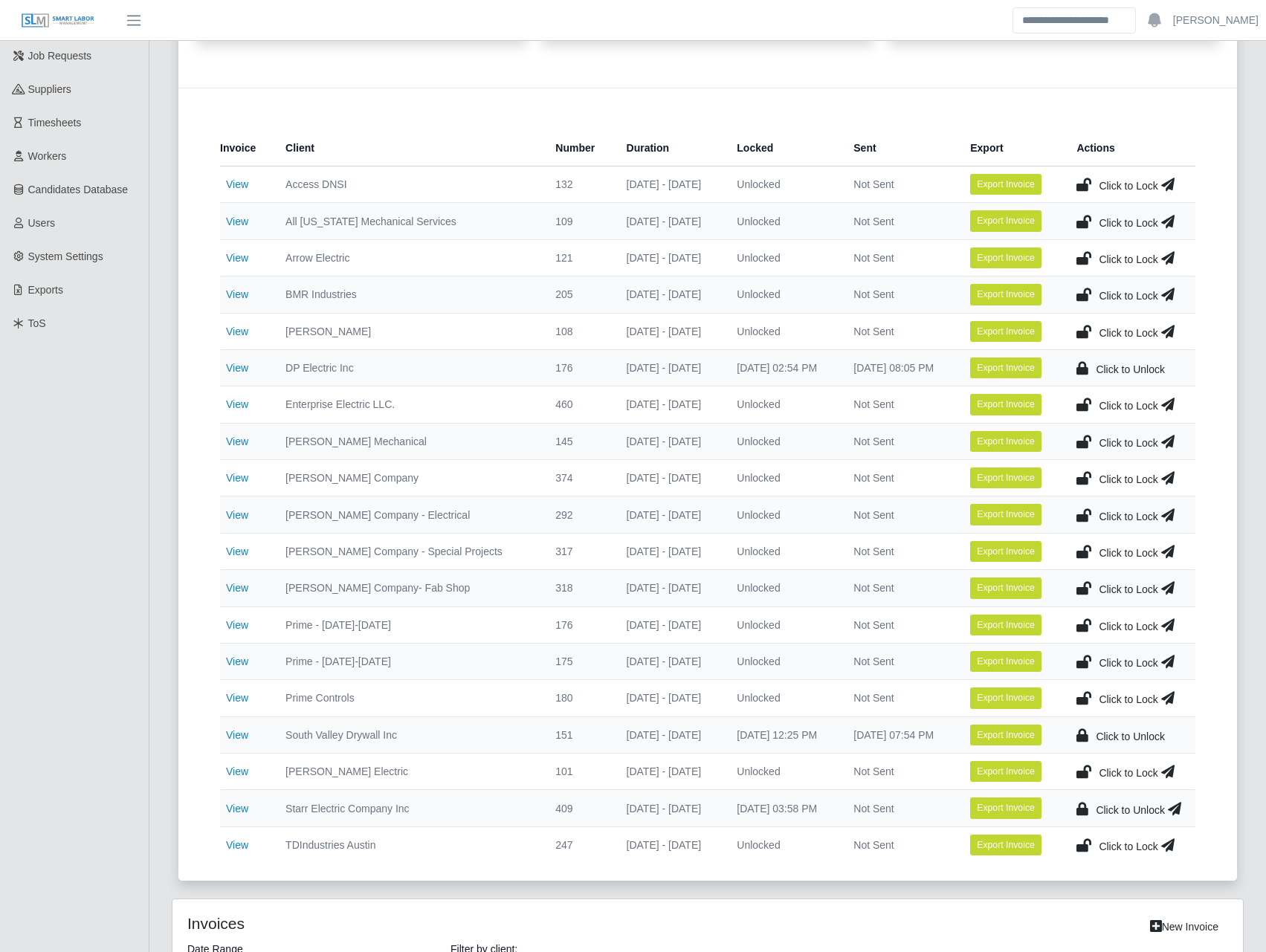
click at [1175, 809] on icon at bounding box center [1174, 809] width 14 height 21
